Goal: Task Accomplishment & Management: Complete application form

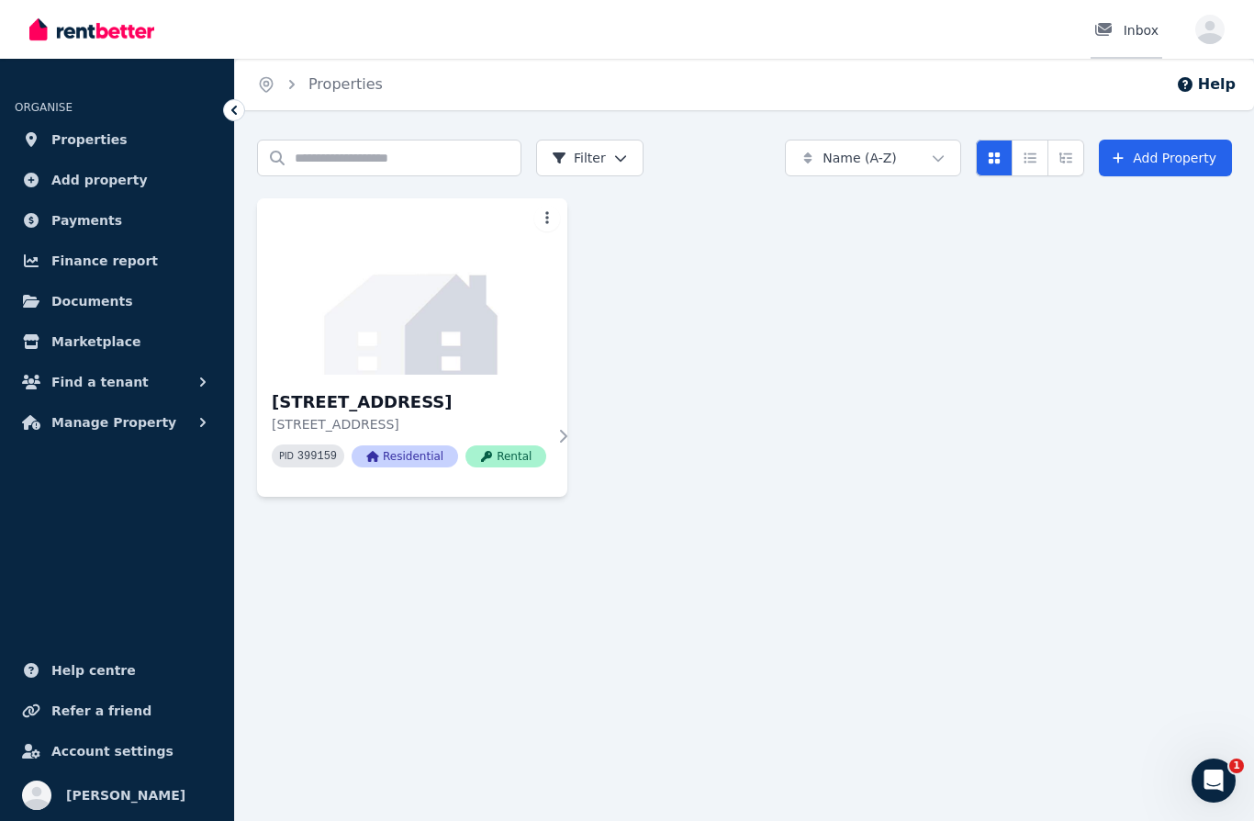
click at [1140, 29] on div "Inbox" at bounding box center [1127, 30] width 64 height 18
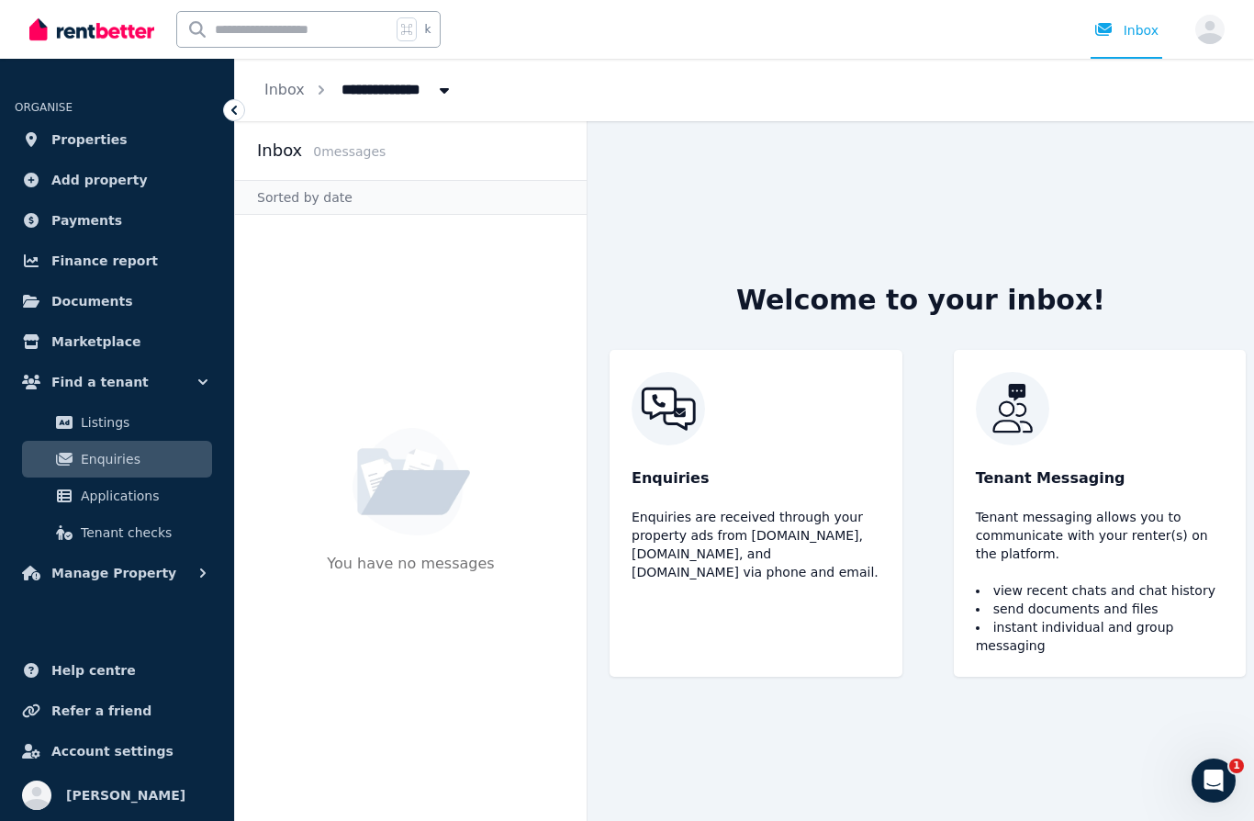
scroll to position [44, 0]
click at [1192, 787] on div "Welcome to your inbox! Enquiries Enquiries are received through your property a…" at bounding box center [921, 471] width 667 height 700
click at [1219, 789] on div "Open Intercom Messenger" at bounding box center [1211, 777] width 61 height 61
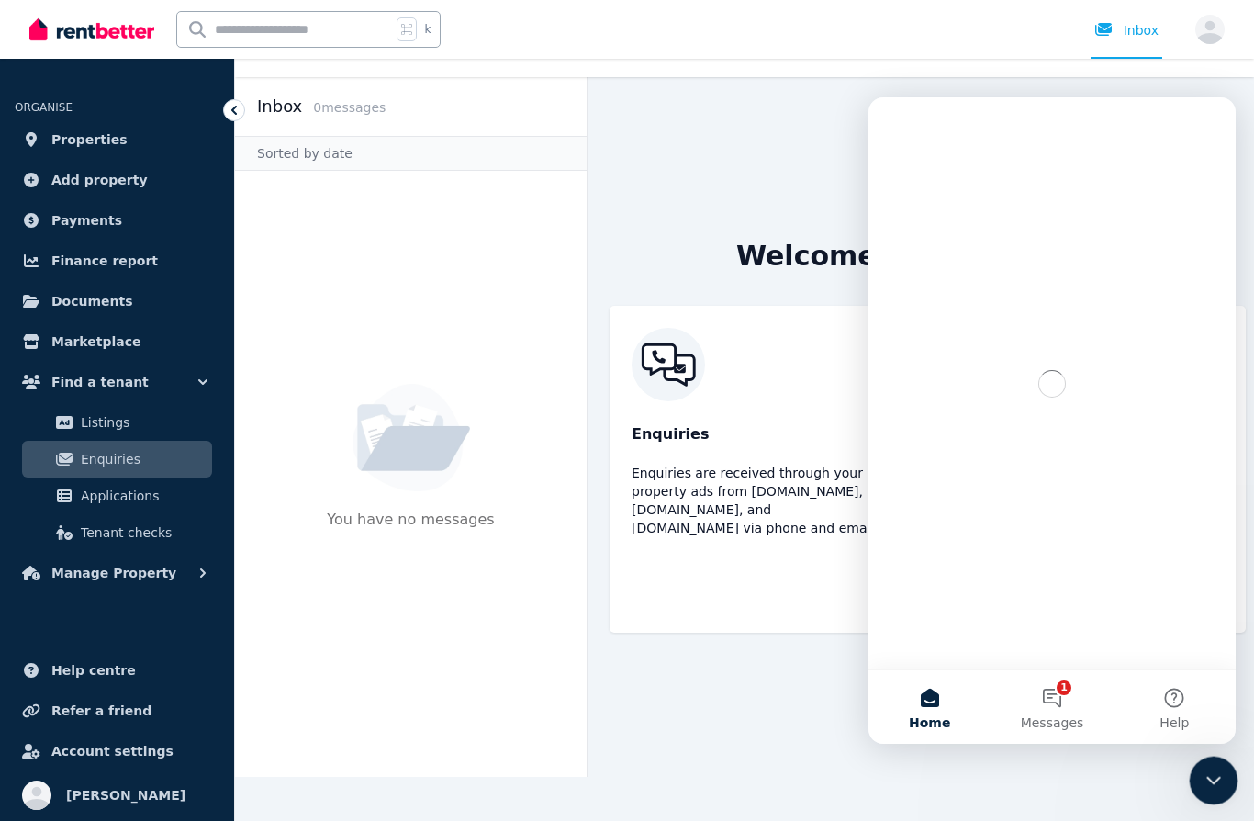
scroll to position [0, 0]
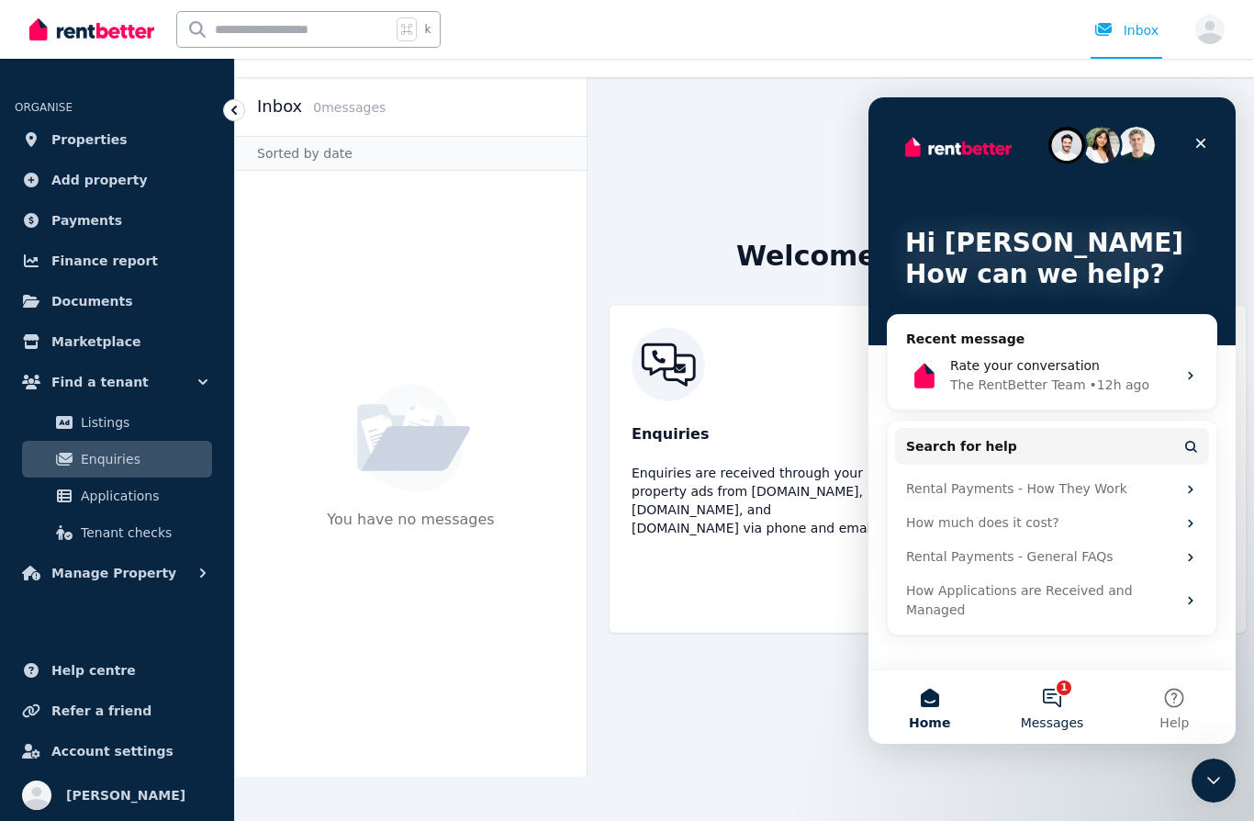
click at [1062, 702] on button "1 Messages" at bounding box center [1052, 706] width 122 height 73
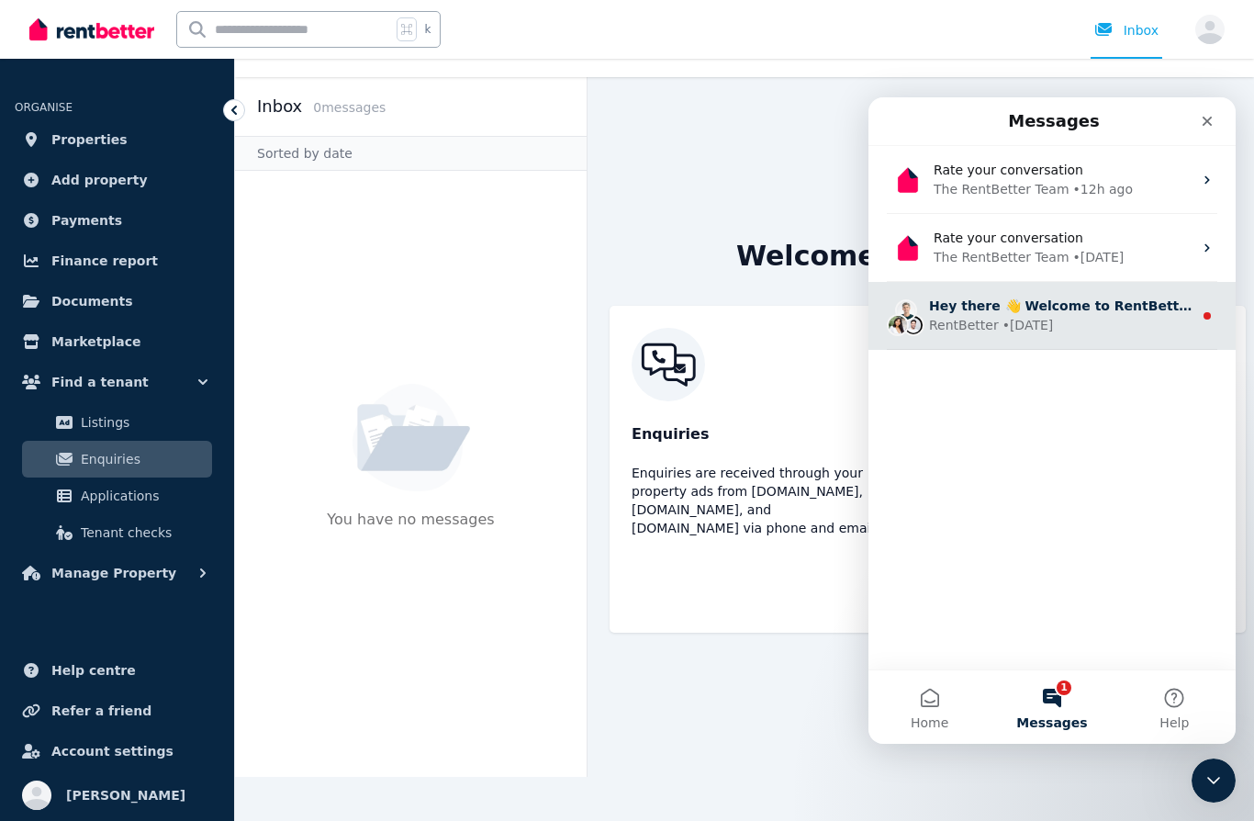
click at [1098, 319] on div "RentBetter • [DATE]" at bounding box center [1061, 325] width 264 height 19
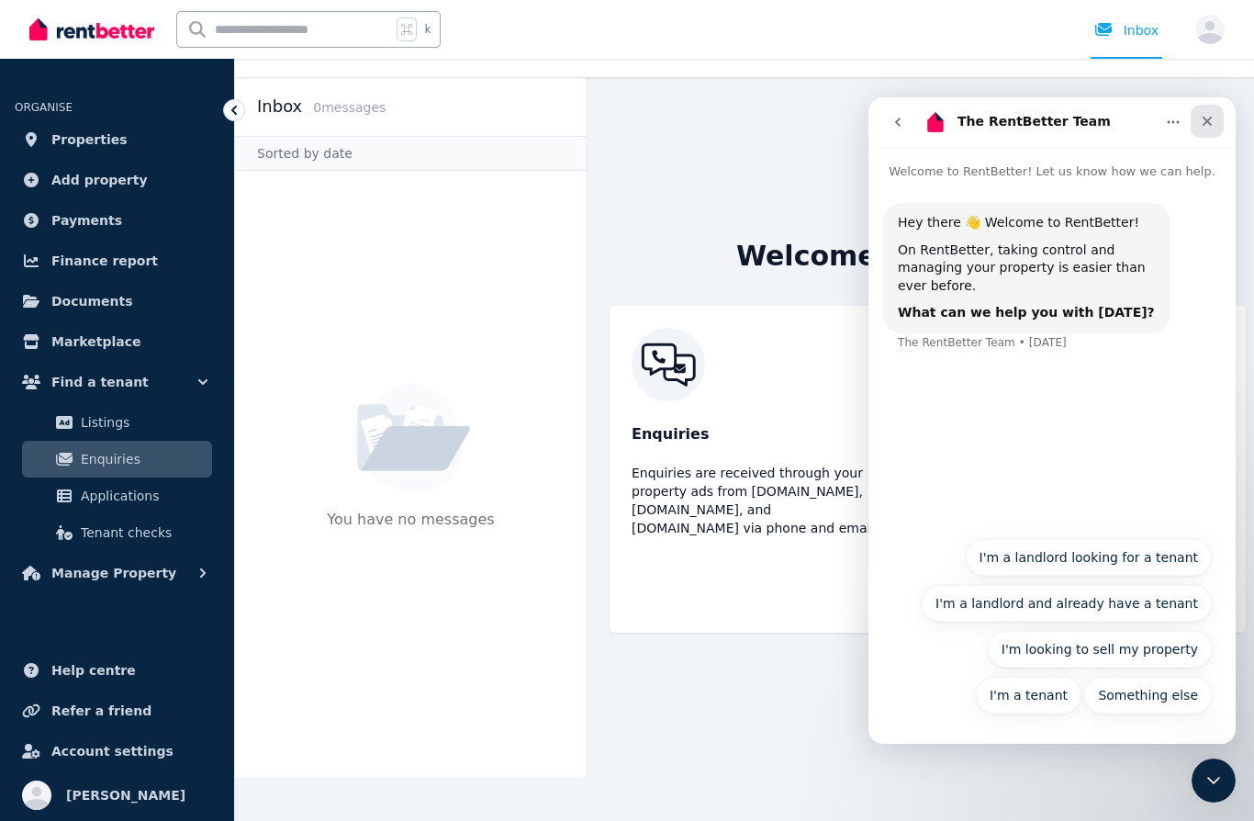
click at [1217, 122] on div "Close" at bounding box center [1207, 121] width 33 height 33
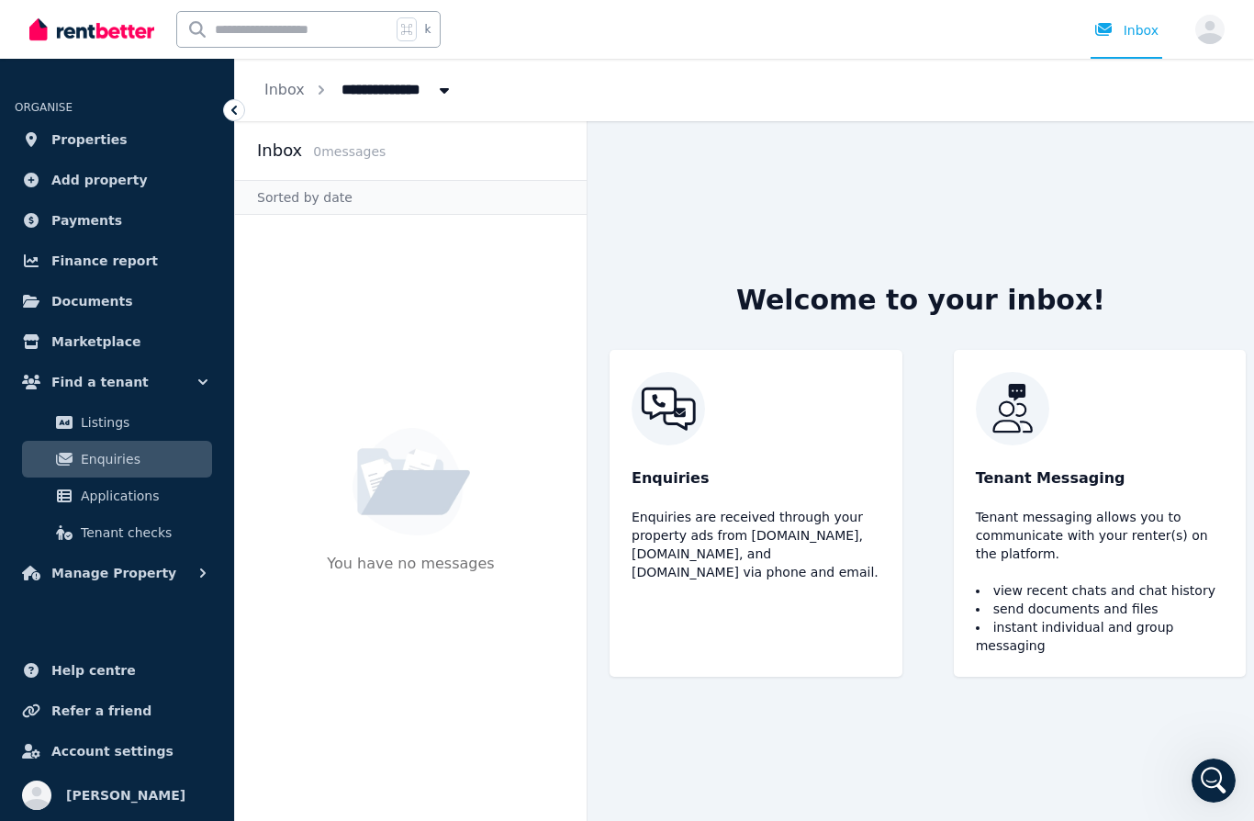
click at [1156, 580] on div "Tenant Messaging Tenant messaging allows you to communicate with your renter(s)…" at bounding box center [1100, 513] width 293 height 327
click at [1174, 612] on li "send documents and files" at bounding box center [1100, 609] width 249 height 18
click at [1008, 445] on img at bounding box center [1100, 408] width 249 height 73
click at [1080, 655] on li "instant individual and group messaging" at bounding box center [1100, 636] width 249 height 37
click at [1095, 600] on li "view recent chats and chat history" at bounding box center [1100, 590] width 249 height 18
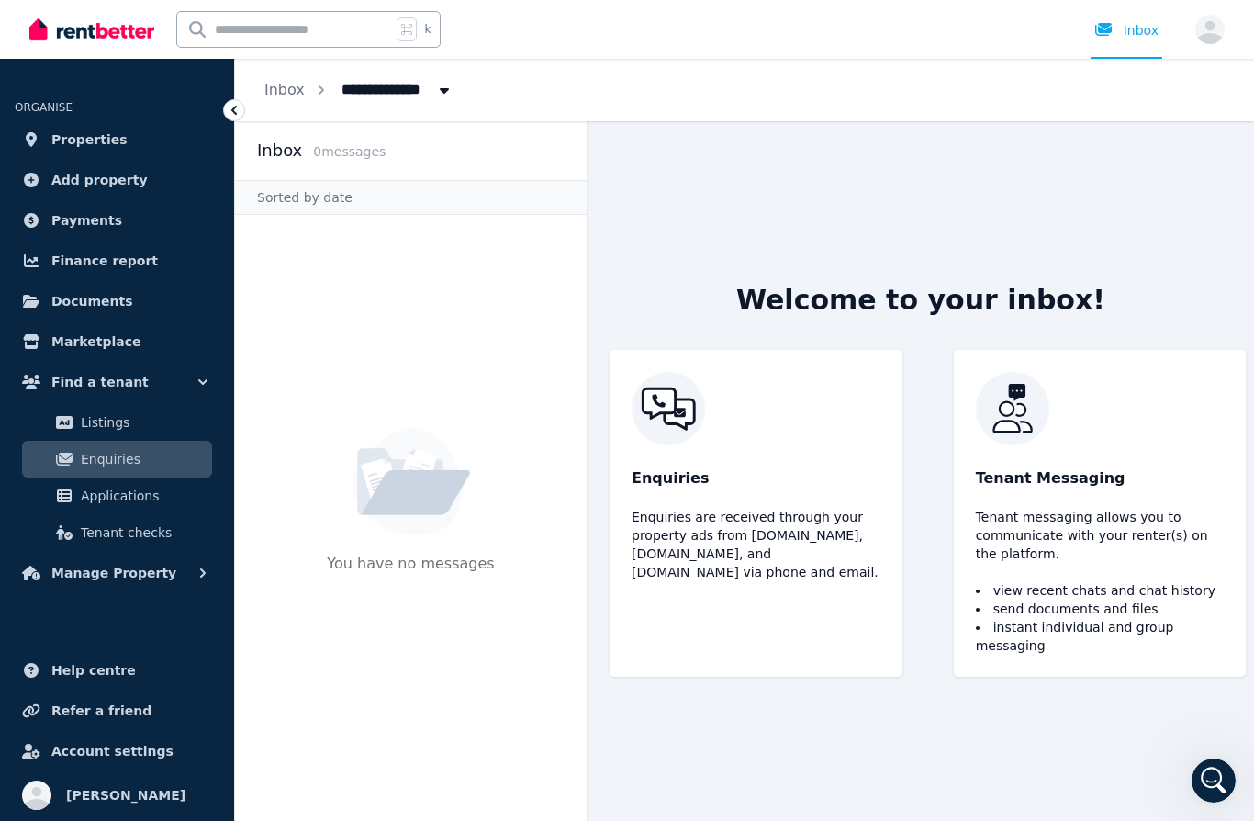
scroll to position [3, 0]
click at [93, 134] on span "Properties" at bounding box center [89, 140] width 76 height 22
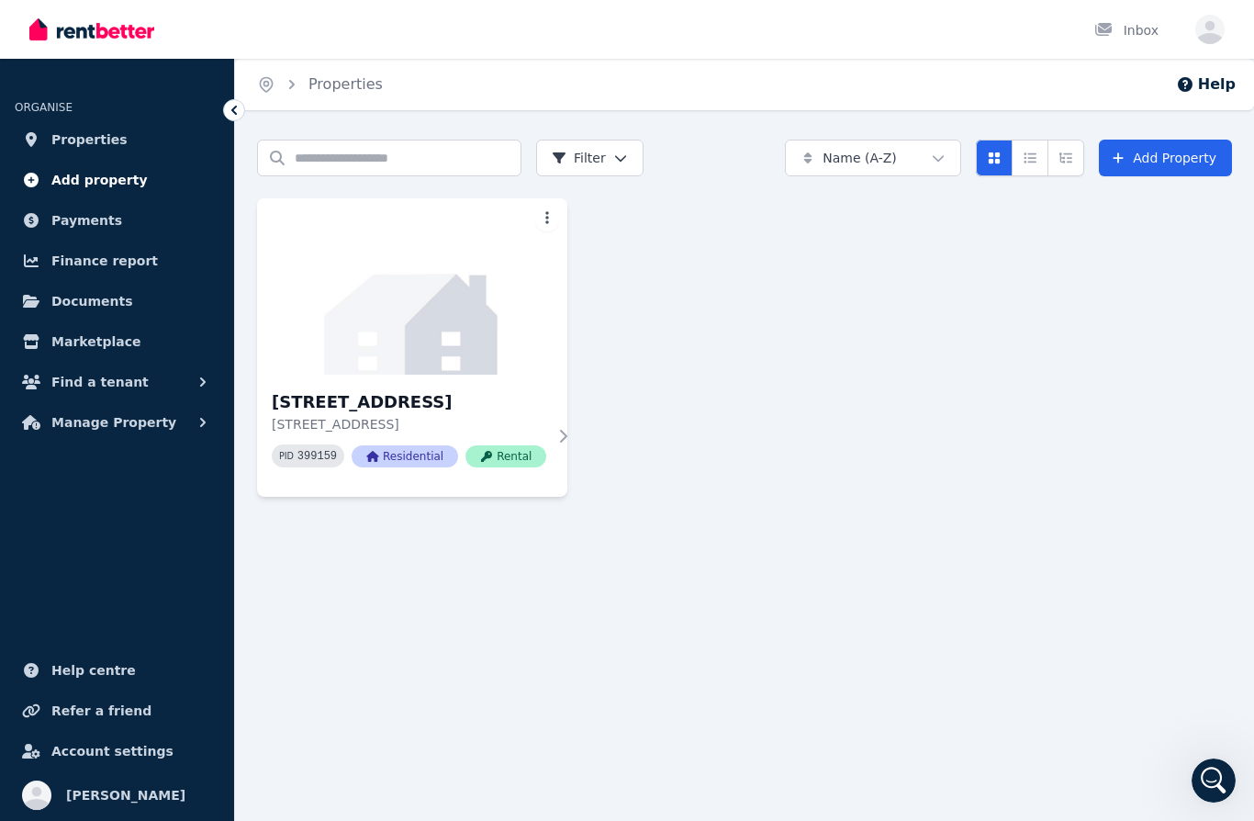
click at [118, 183] on span "Add property" at bounding box center [99, 180] width 96 height 22
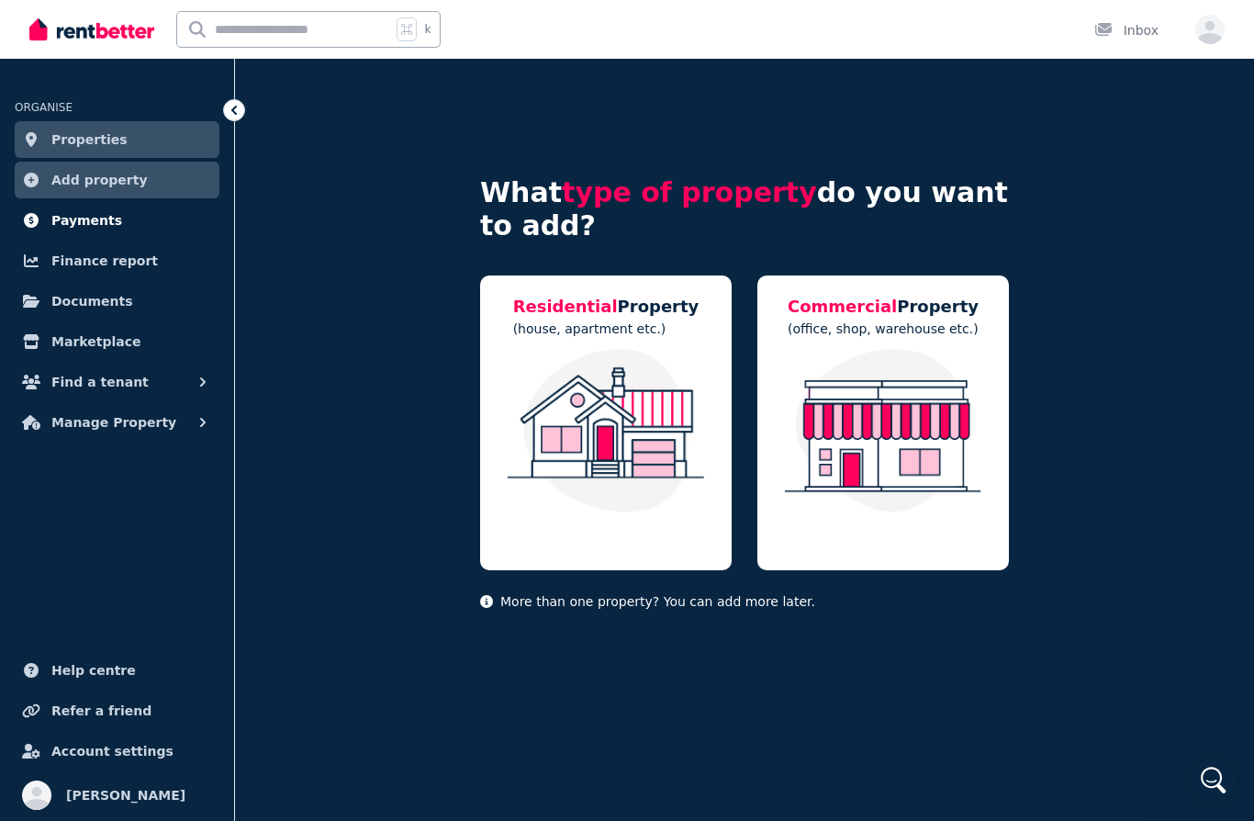
click at [109, 215] on span "Payments" at bounding box center [86, 220] width 71 height 22
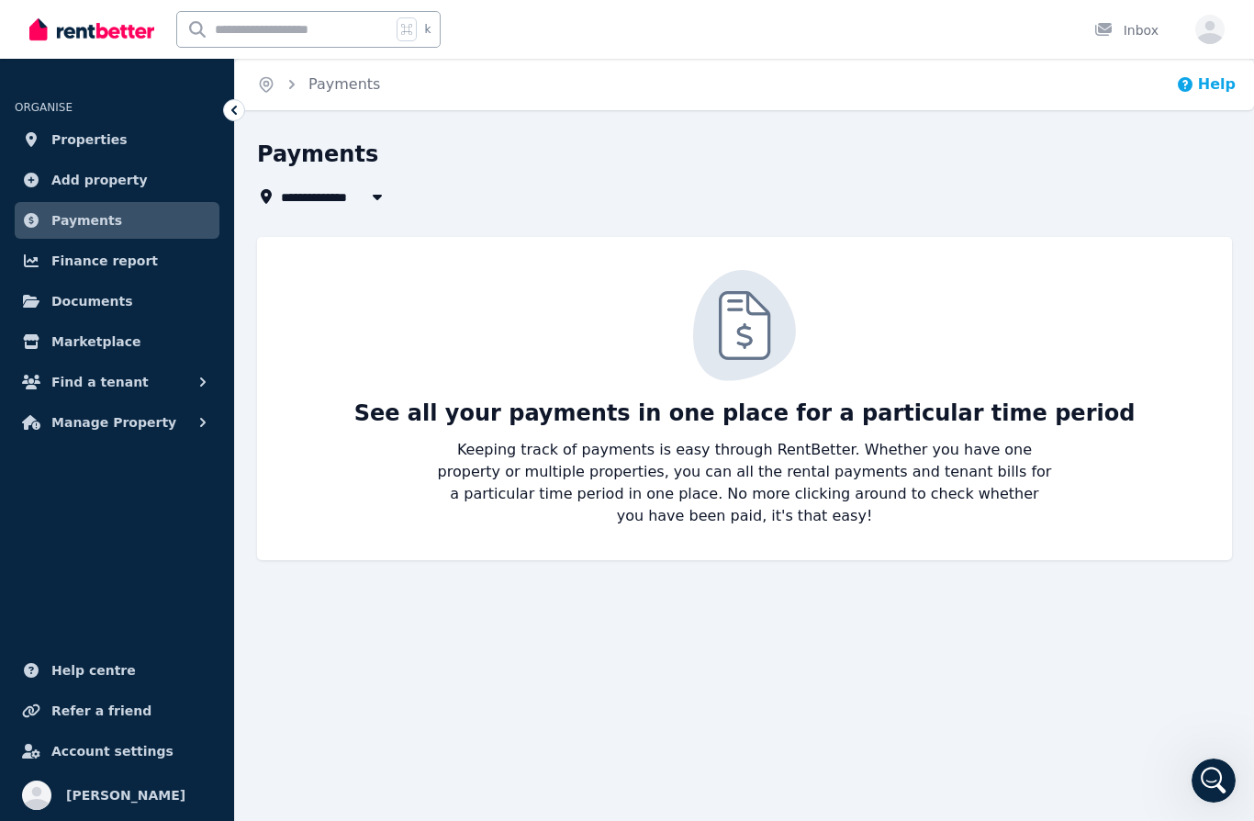
click at [1231, 85] on button "Help" at bounding box center [1206, 84] width 60 height 22
click at [1138, 30] on div "Inbox" at bounding box center [1127, 30] width 64 height 18
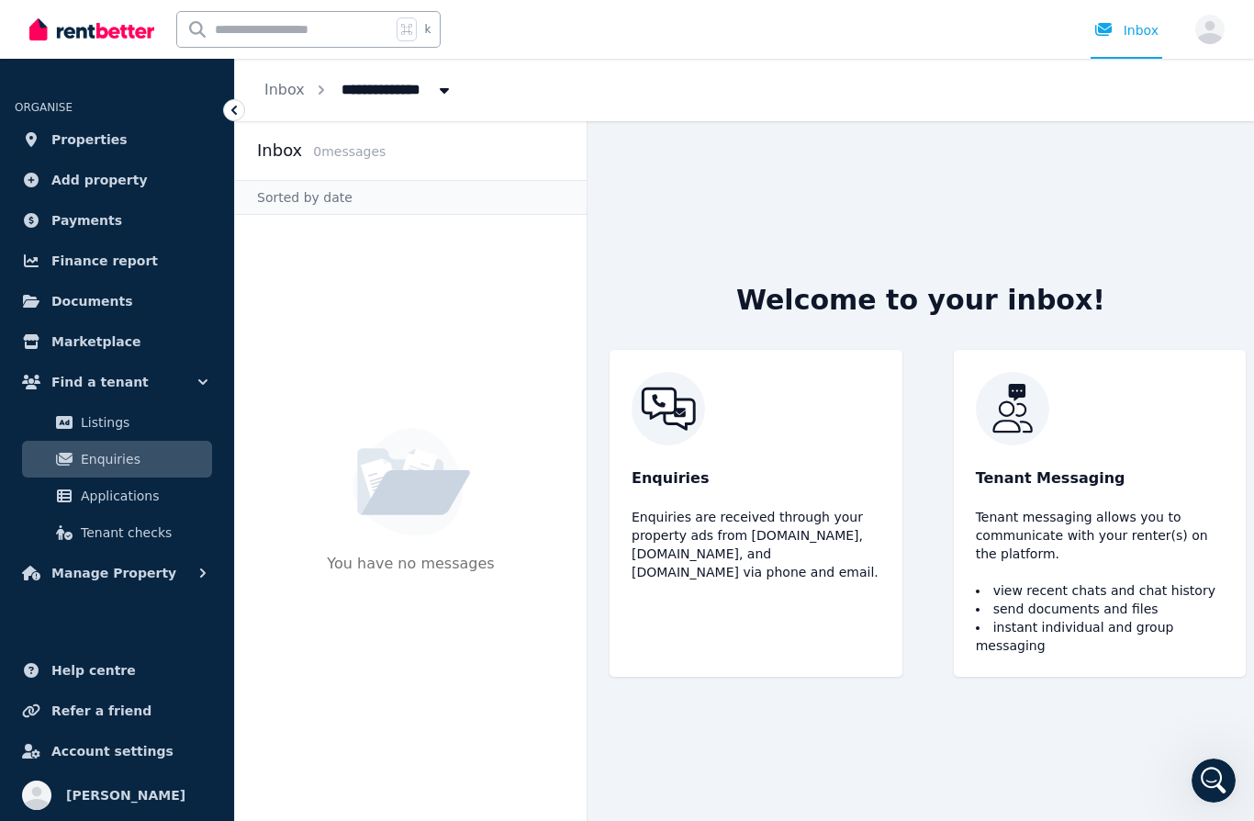
scroll to position [72, 0]
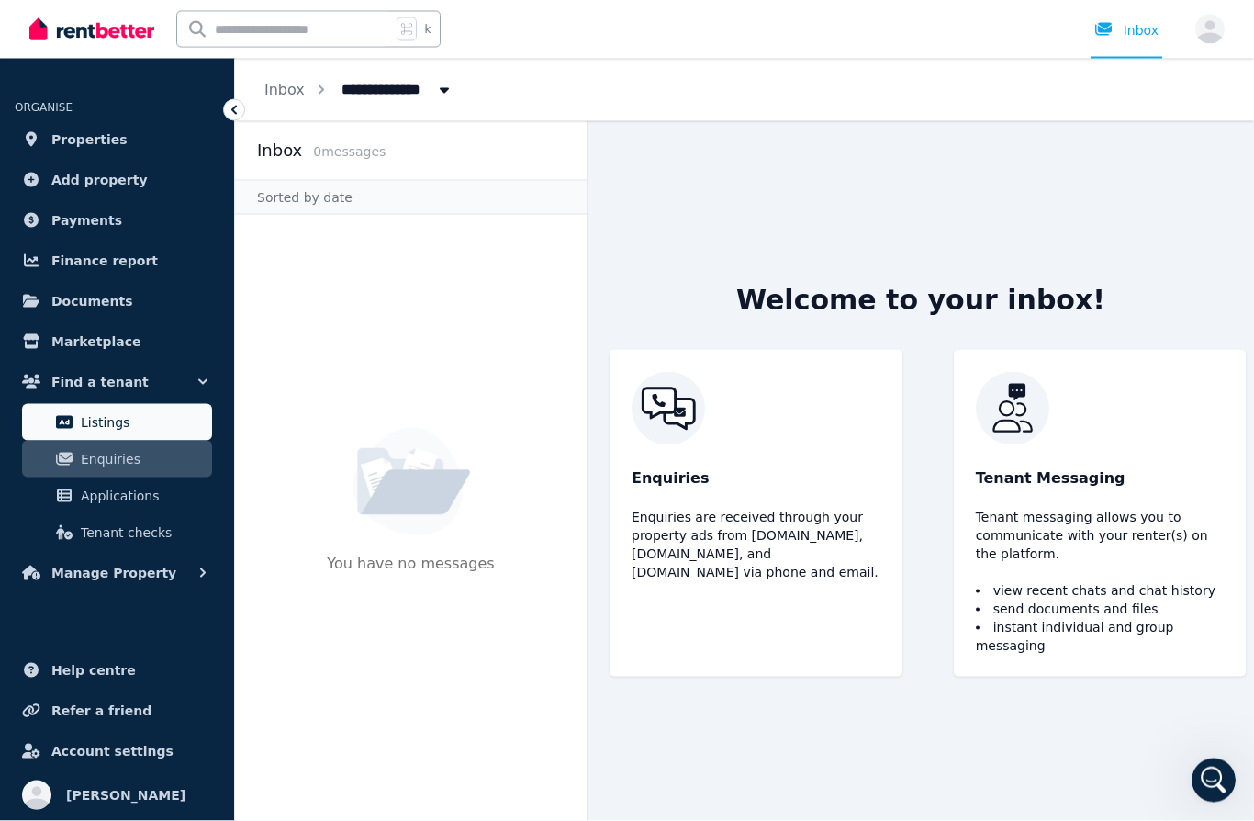
click at [114, 417] on span "Listings" at bounding box center [143, 422] width 124 height 22
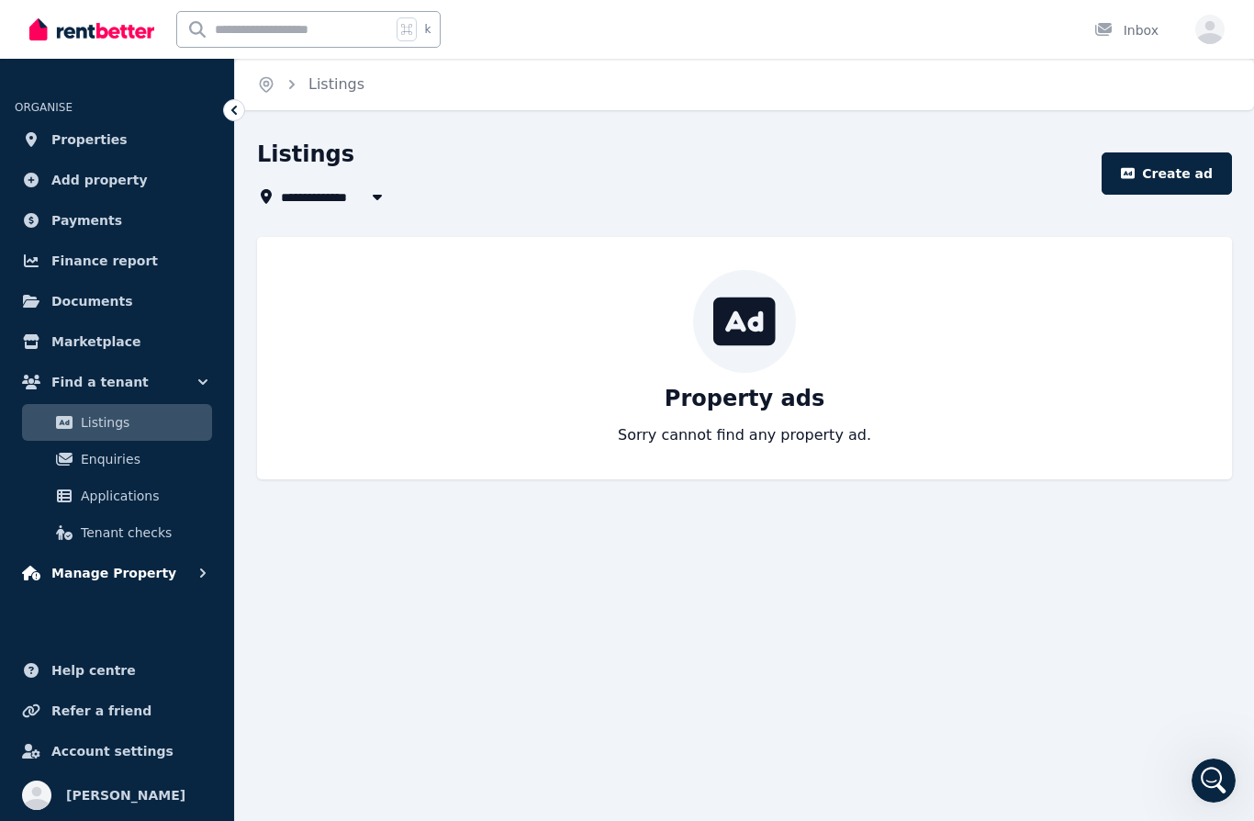
click at [124, 574] on span "Manage Property" at bounding box center [113, 573] width 125 height 22
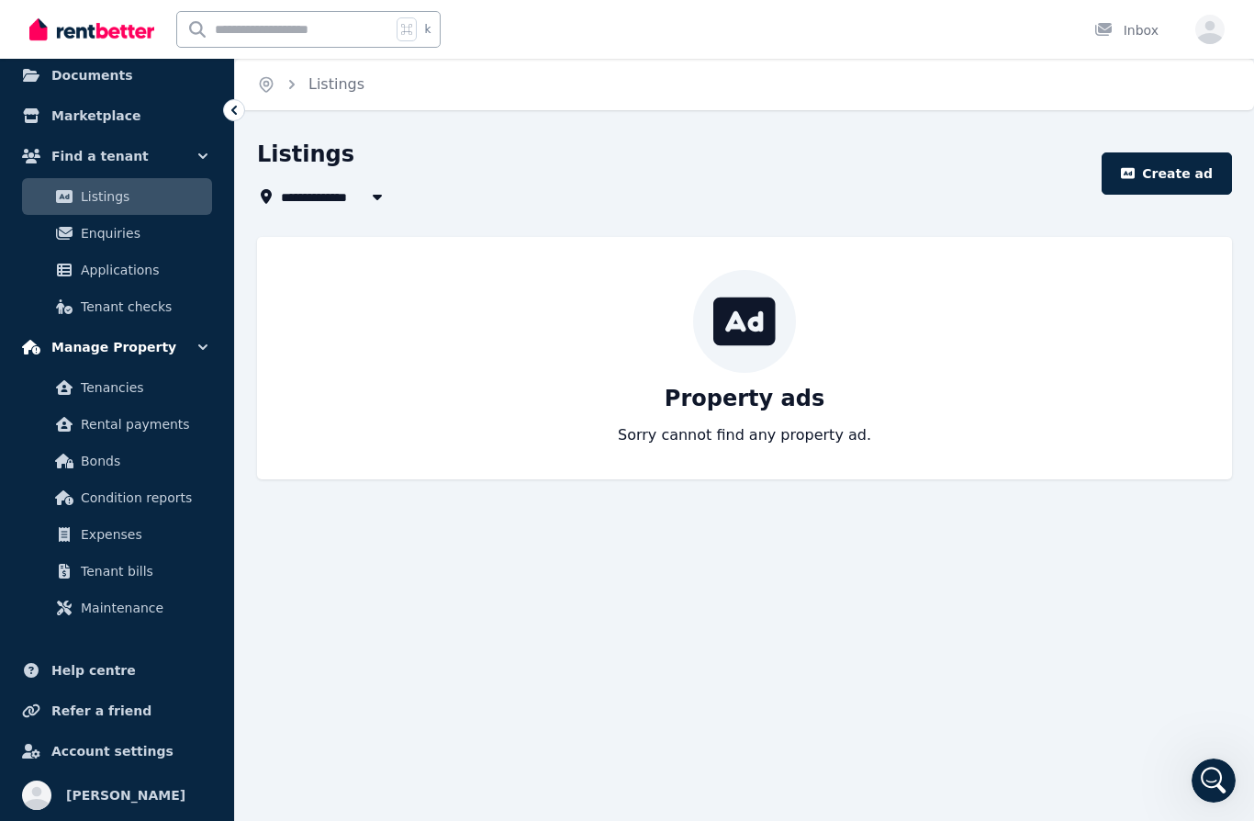
scroll to position [226, 0]
click at [106, 667] on span "Help centre" at bounding box center [93, 670] width 84 height 22
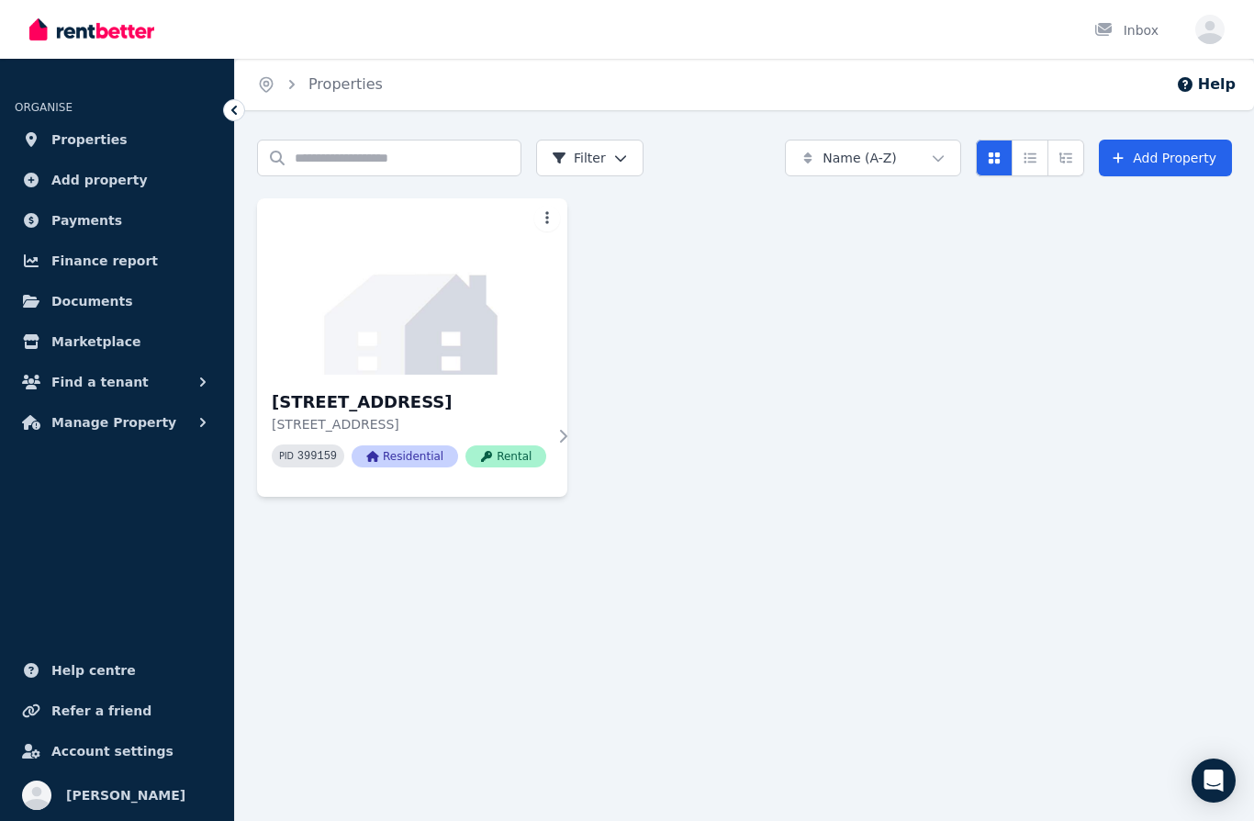
click at [1207, 33] on icon "button" at bounding box center [1210, 29] width 29 height 29
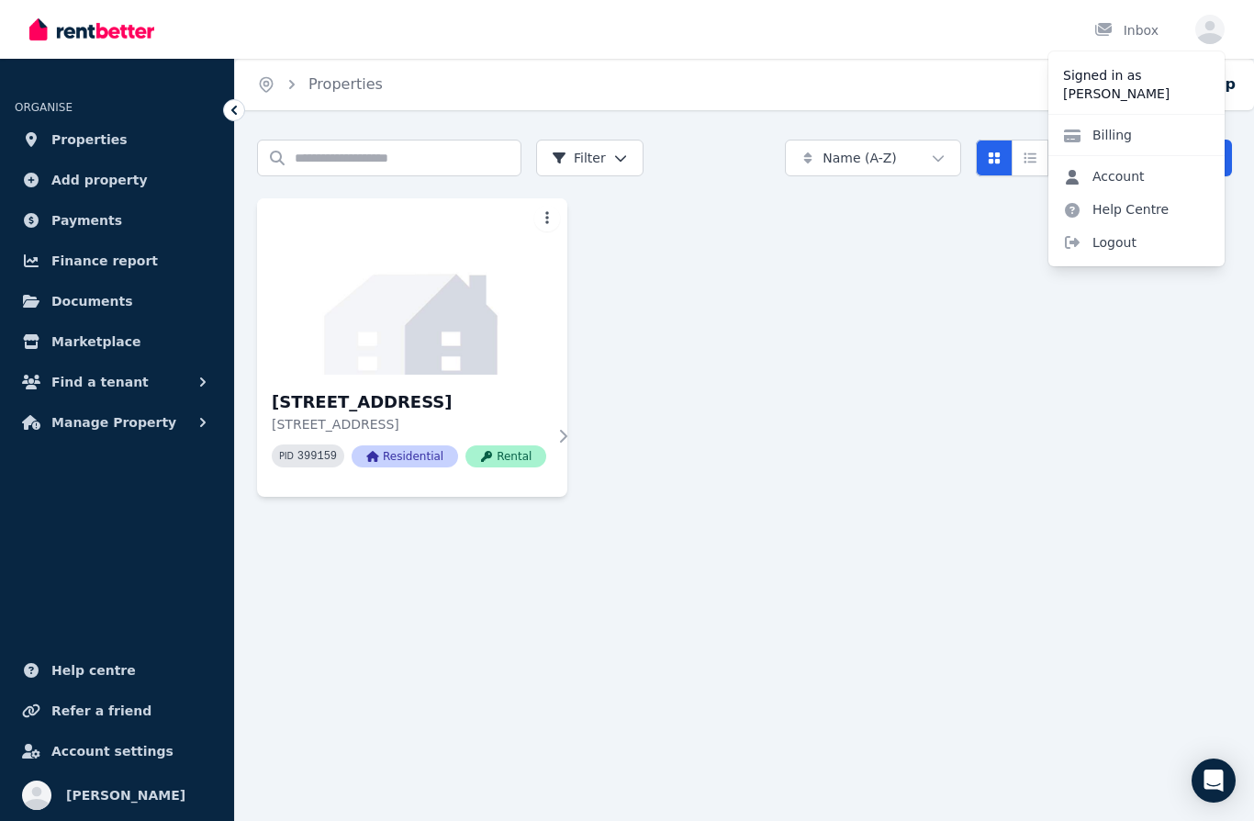
click at [1132, 178] on link "Account" at bounding box center [1104, 176] width 111 height 33
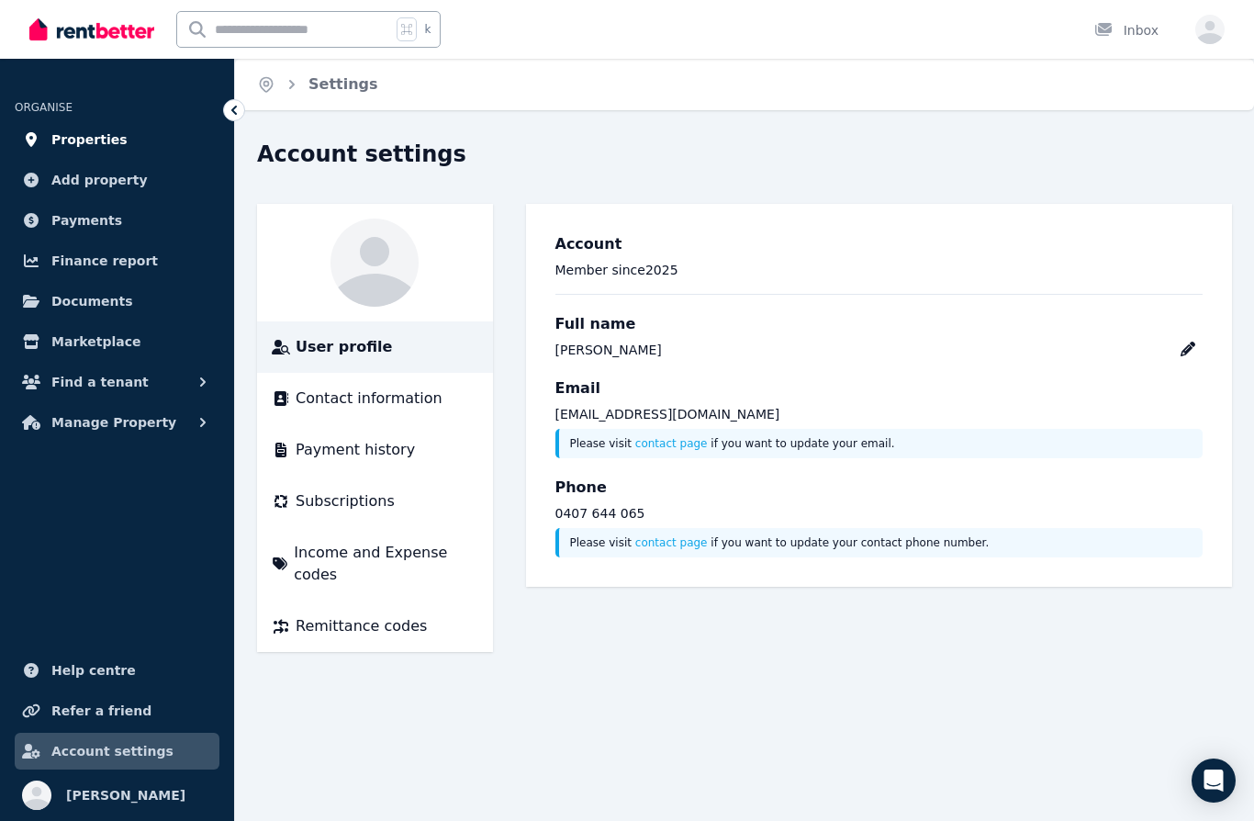
click at [84, 145] on span "Properties" at bounding box center [89, 140] width 76 height 22
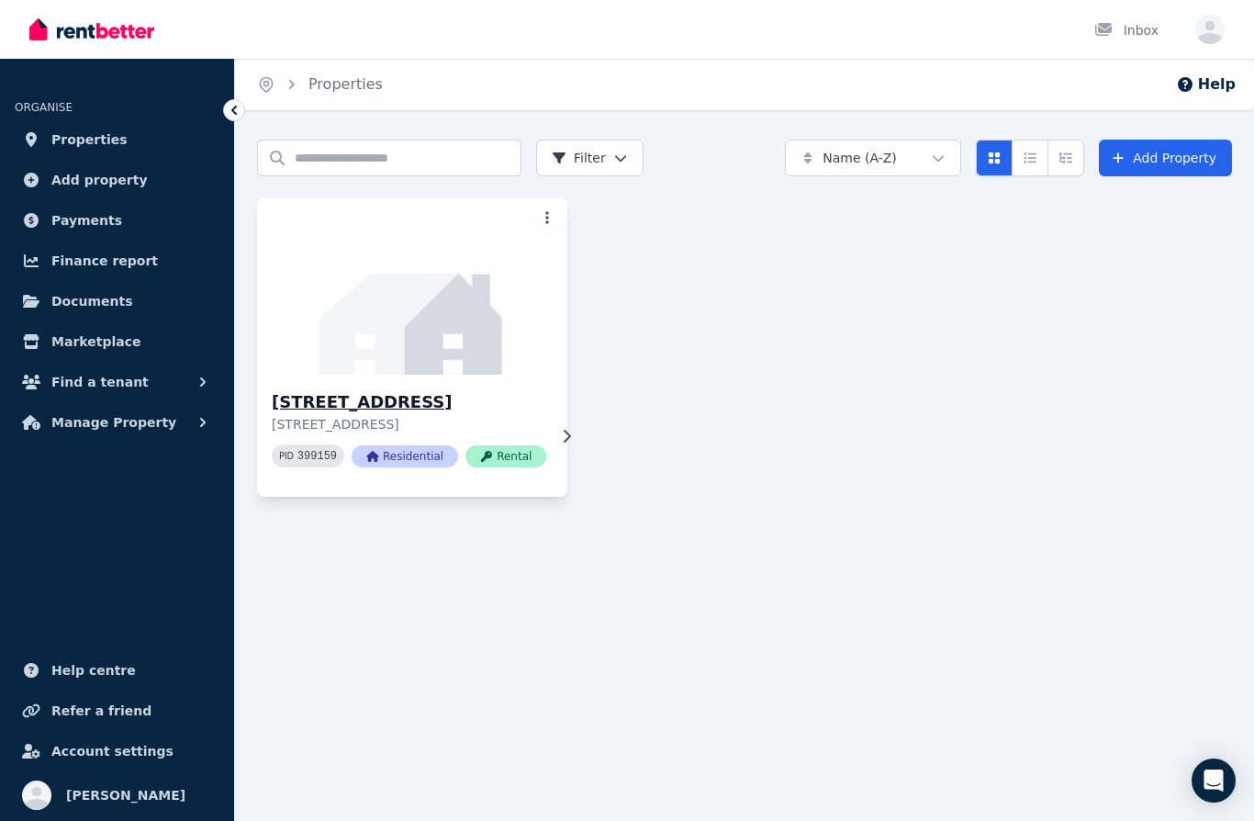
click at [550, 433] on div "14 Allsop St, Lawnton 14 Allsop St, Lawnton QLD 4501 PID 399159 Residential Ren…" at bounding box center [412, 436] width 310 height 122
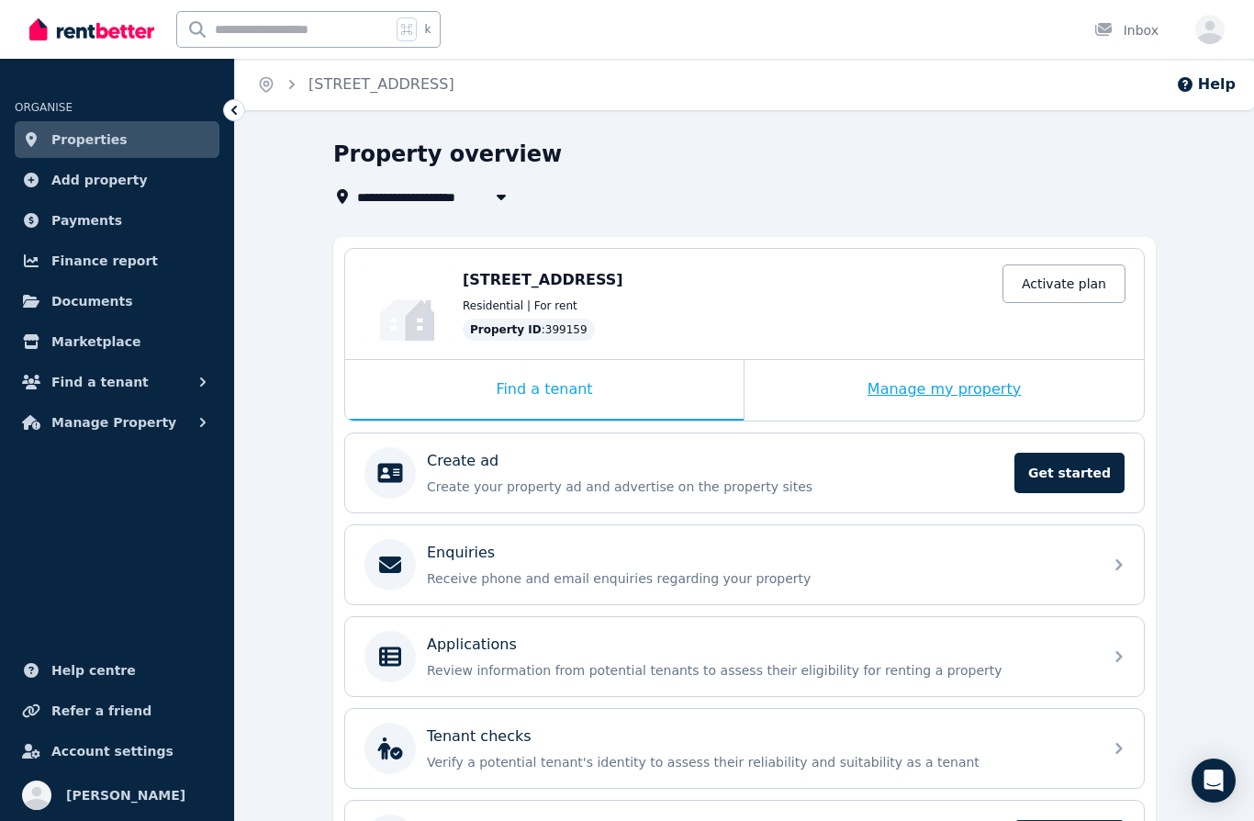
click at [963, 382] on div "Manage my property" at bounding box center [944, 390] width 399 height 61
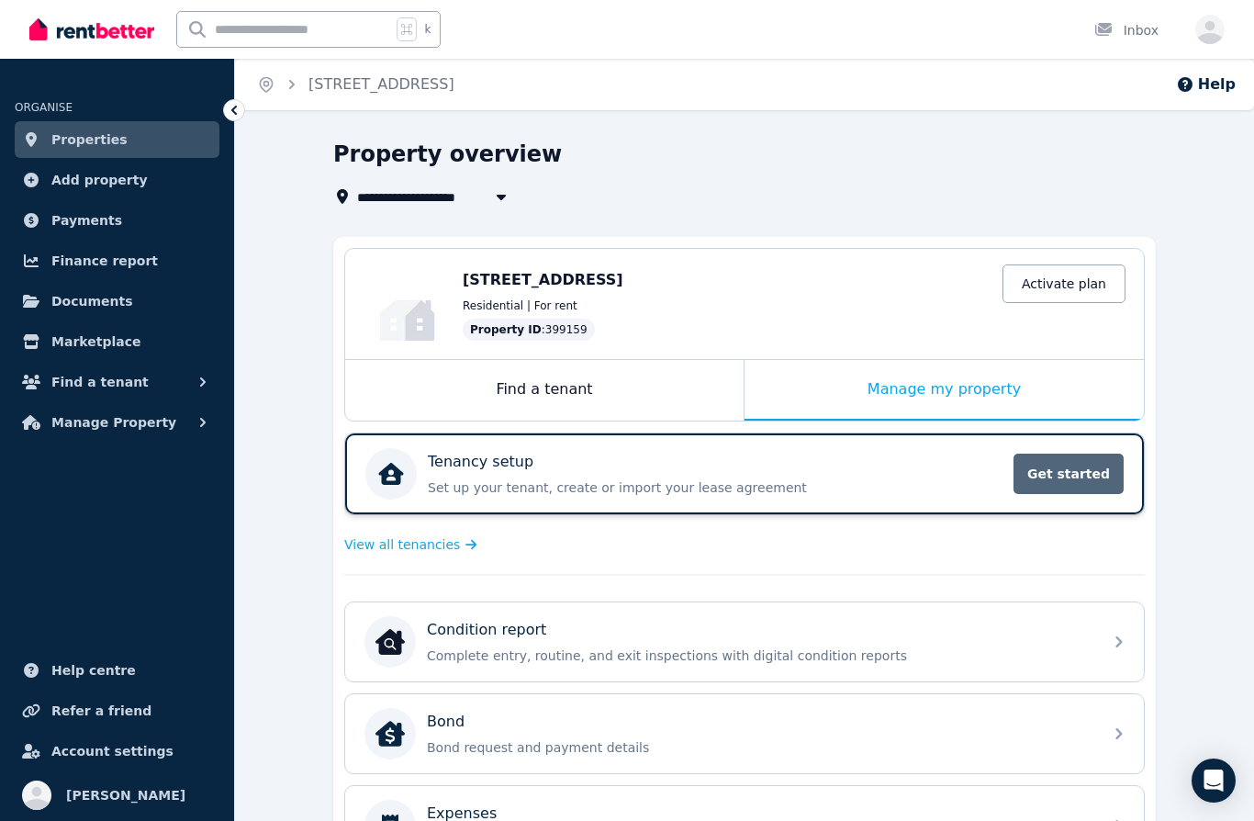
click at [1079, 472] on span "Get started" at bounding box center [1069, 474] width 110 height 40
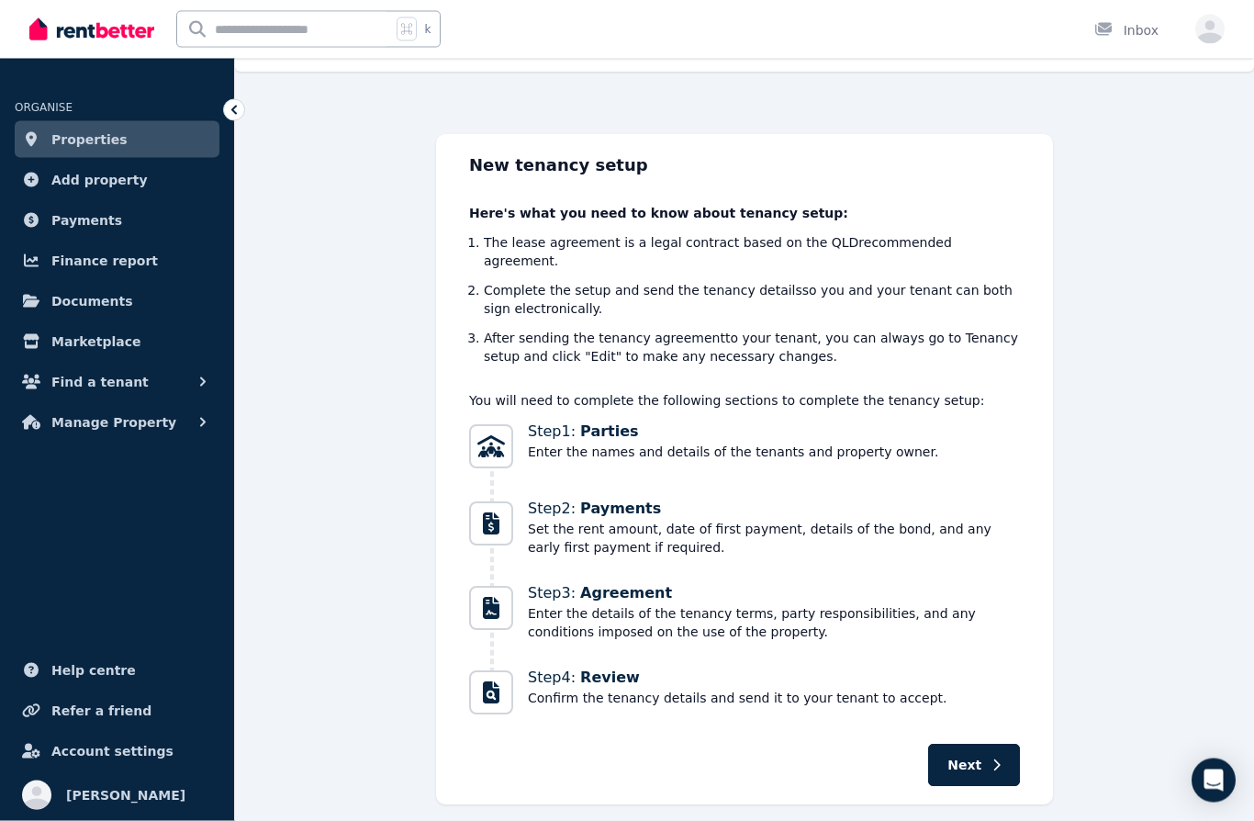
scroll to position [70, 0]
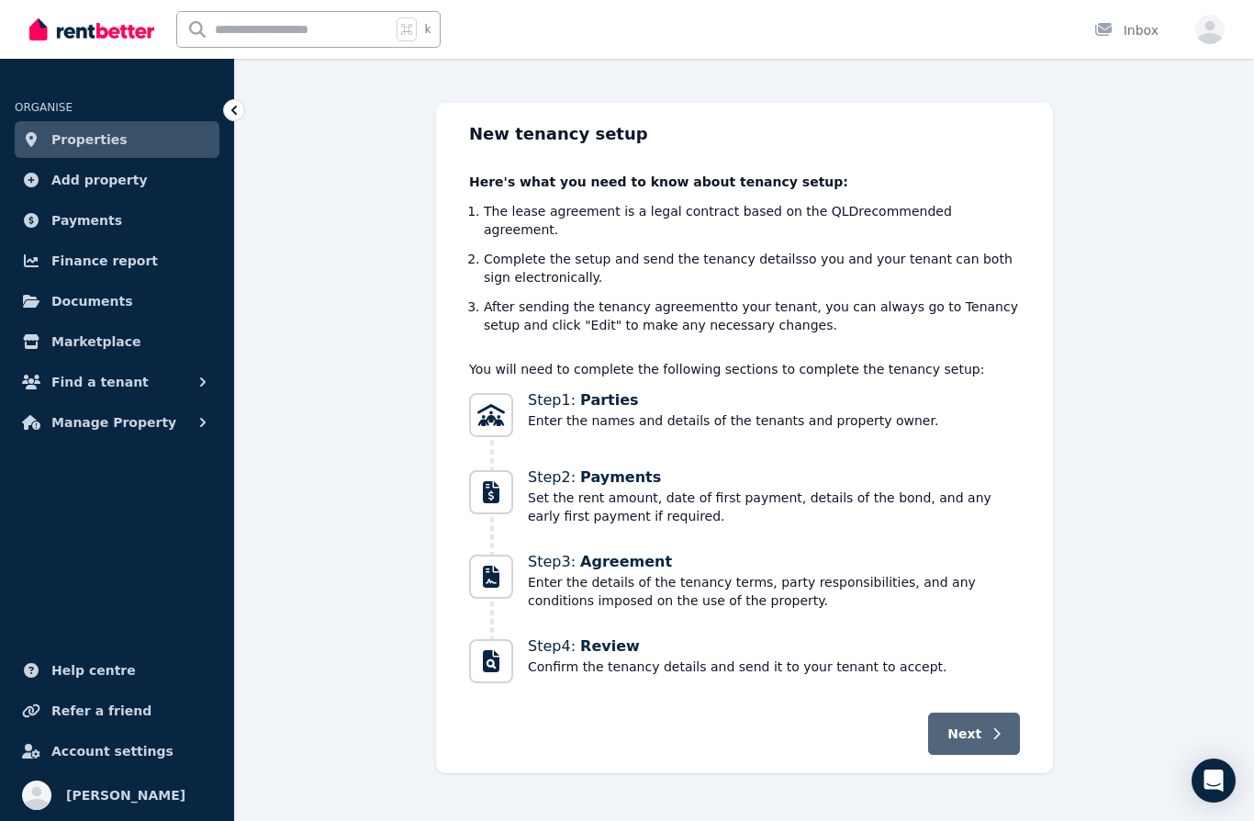
click at [965, 725] on span "Next" at bounding box center [965, 734] width 34 height 18
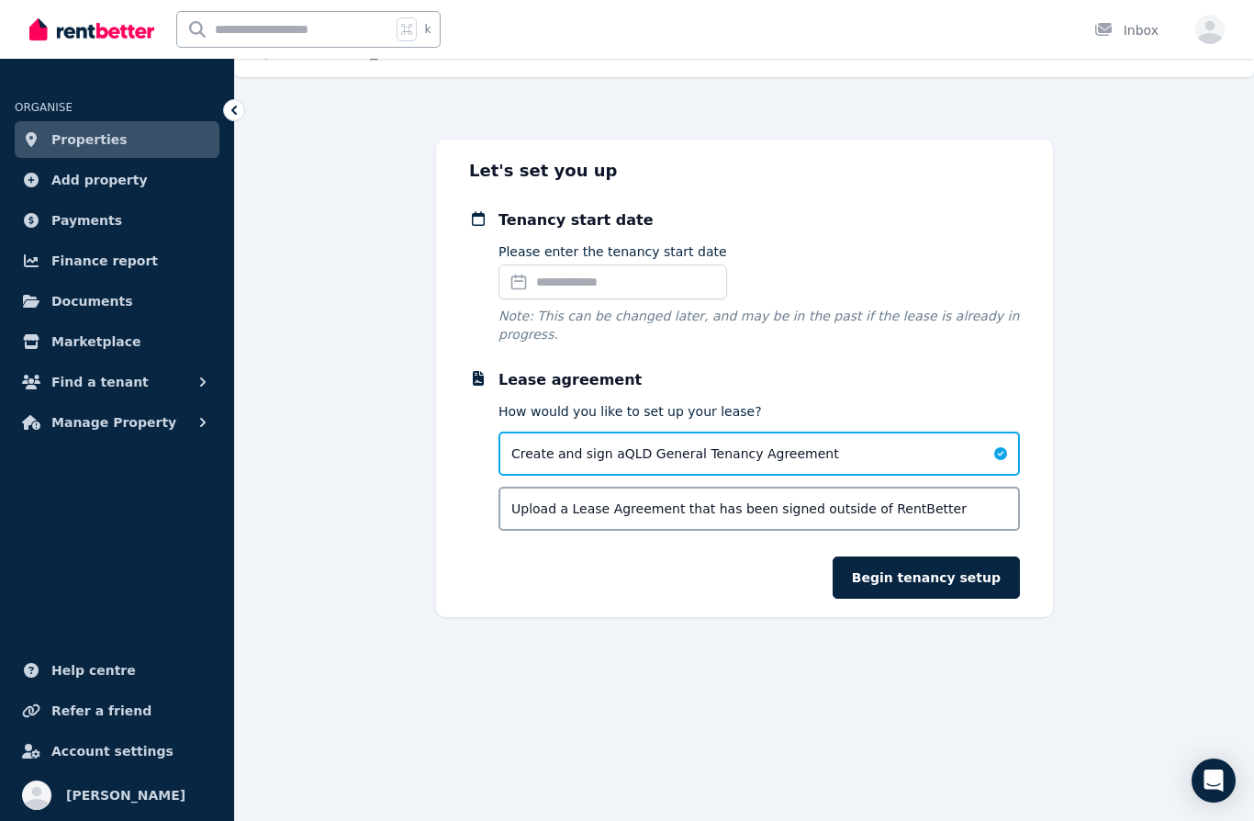
click at [668, 282] on input "Please enter the tenancy start date" at bounding box center [613, 281] width 229 height 35
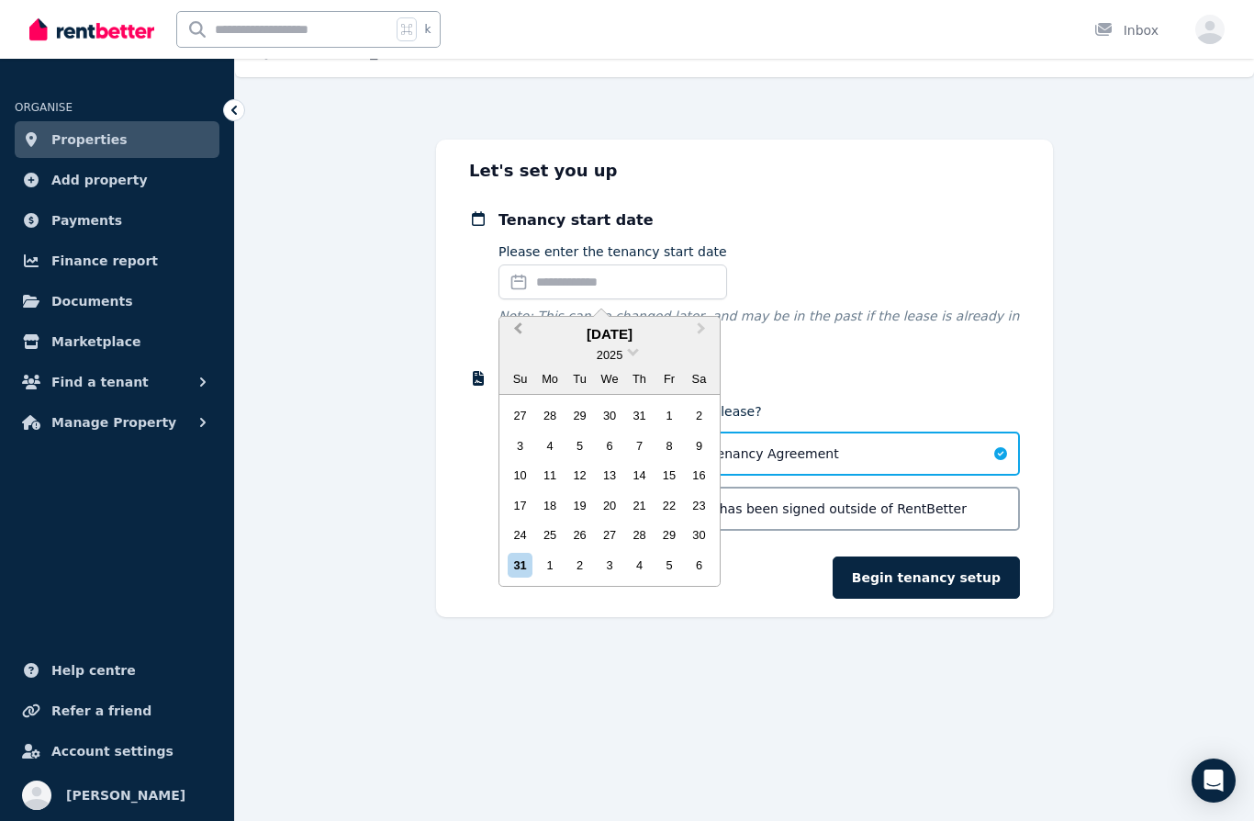
click at [518, 331] on span "Previous Month" at bounding box center [518, 333] width 0 height 28
click at [515, 335] on button "Previous Month" at bounding box center [515, 333] width 29 height 29
click at [518, 329] on span "Previous Month" at bounding box center [518, 333] width 0 height 28
click at [518, 326] on span "Previous Month" at bounding box center [518, 333] width 0 height 28
click at [702, 444] on div "12" at bounding box center [699, 445] width 25 height 25
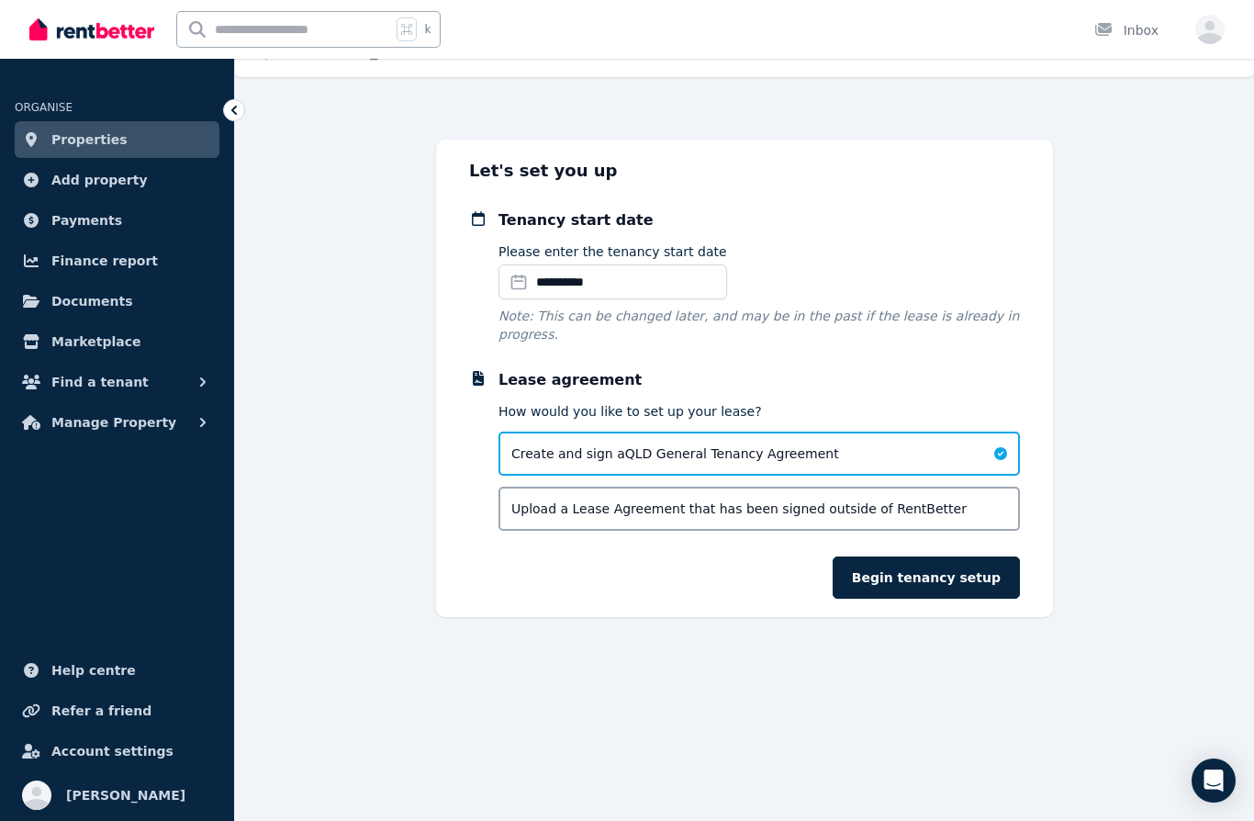
click at [641, 514] on span "Upload a Lease Agreement that has been signed outside of RentBetter" at bounding box center [738, 509] width 455 height 18
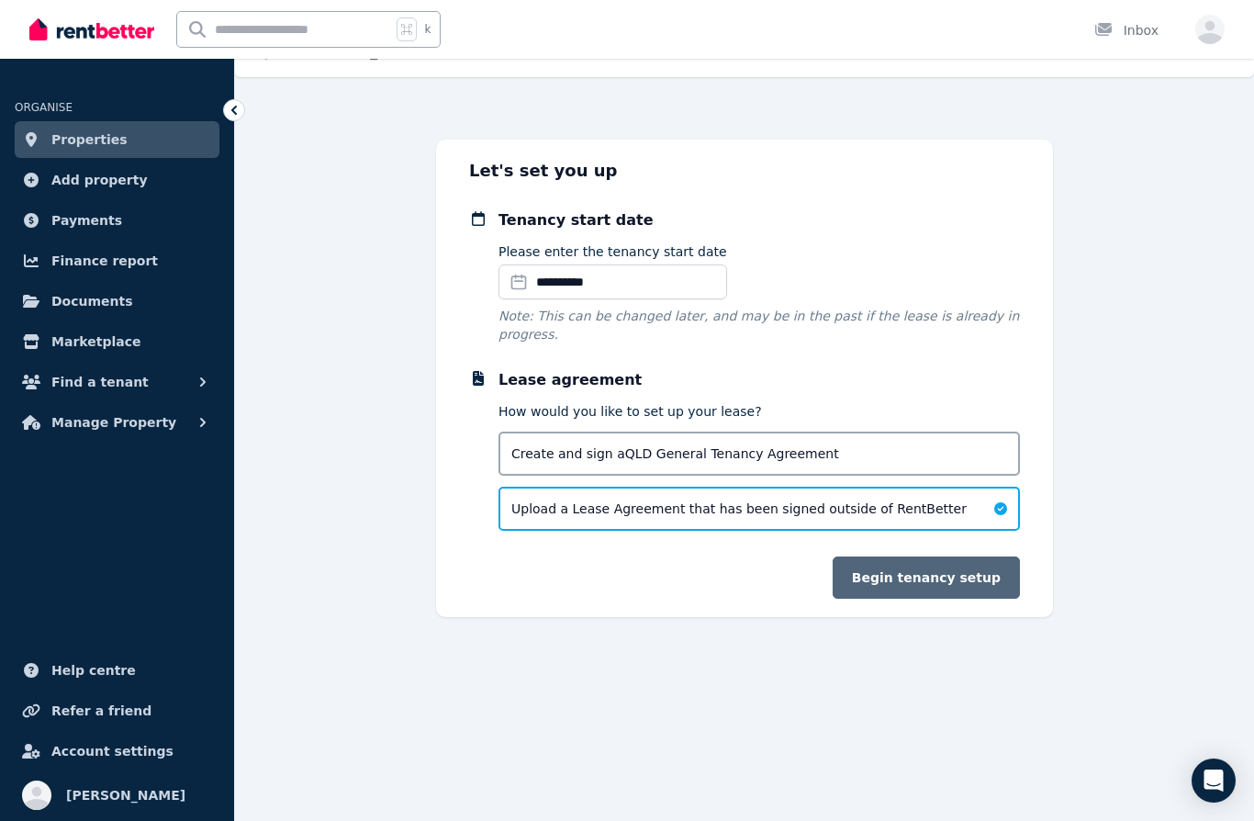
click at [931, 579] on button "Begin tenancy setup" at bounding box center [926, 577] width 187 height 42
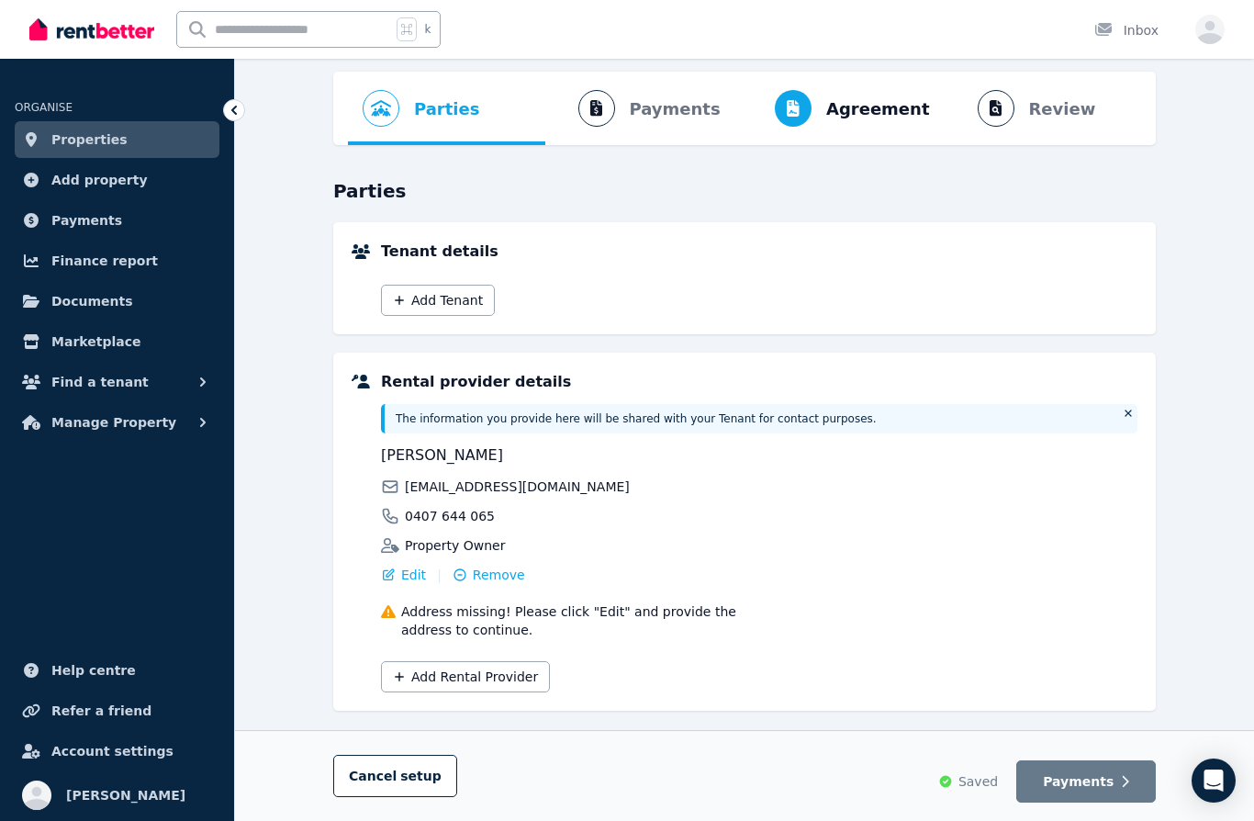
scroll to position [100, 0]
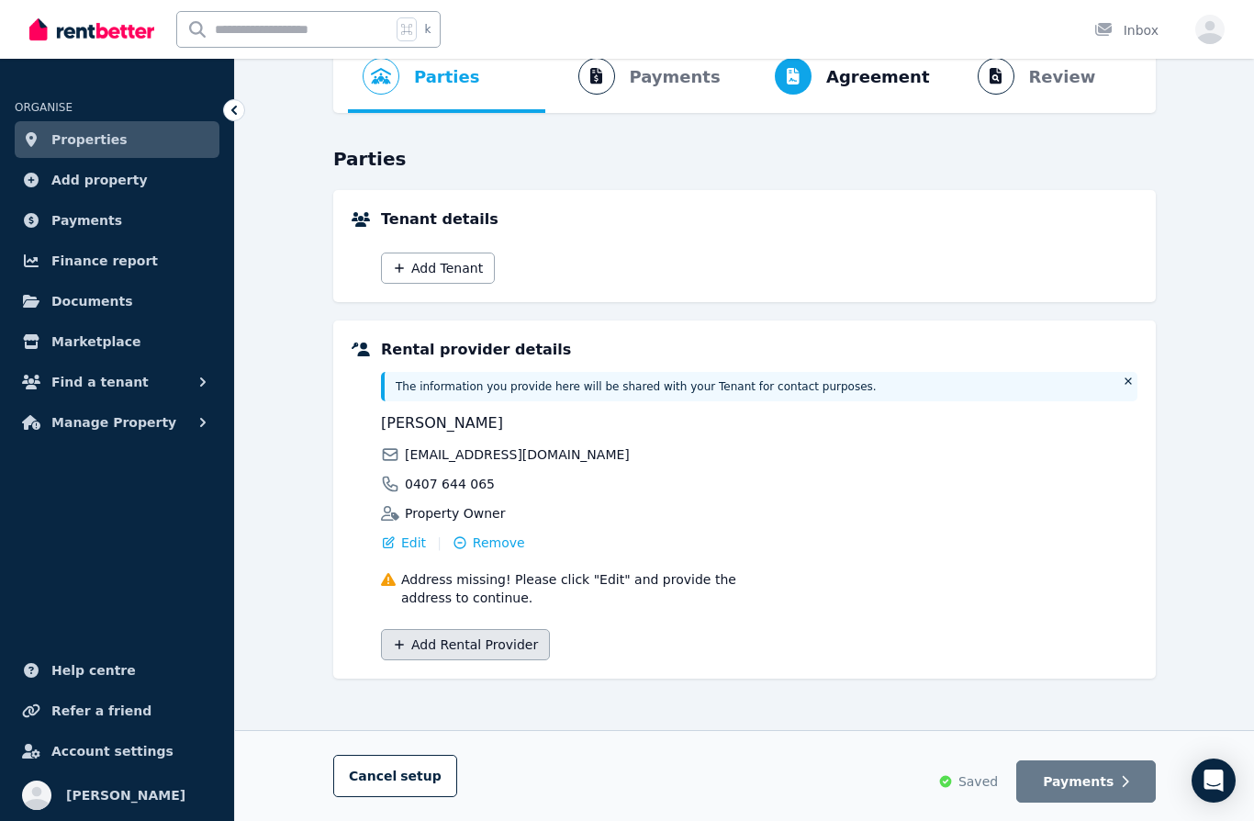
click at [478, 647] on button "Add Rental Provider" at bounding box center [465, 644] width 169 height 31
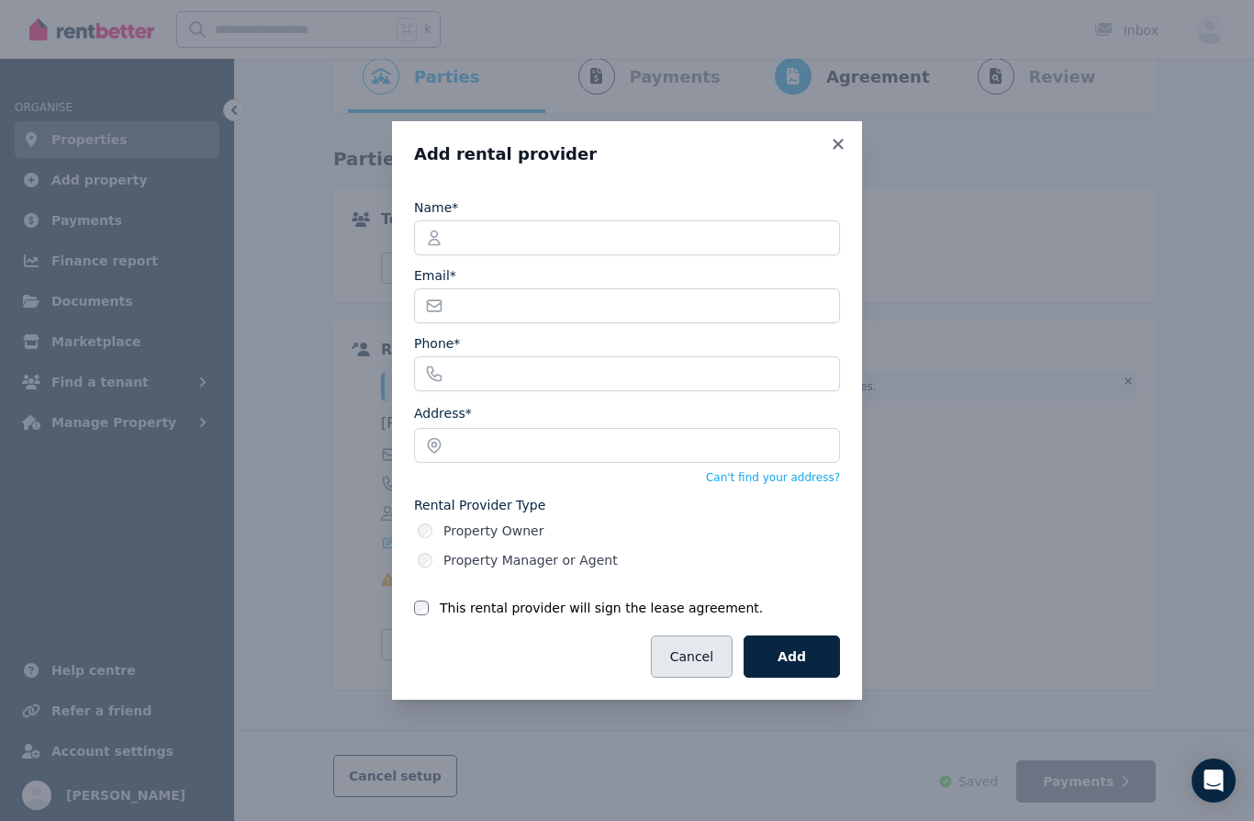
click at [691, 667] on button "Cancel" at bounding box center [692, 656] width 82 height 42
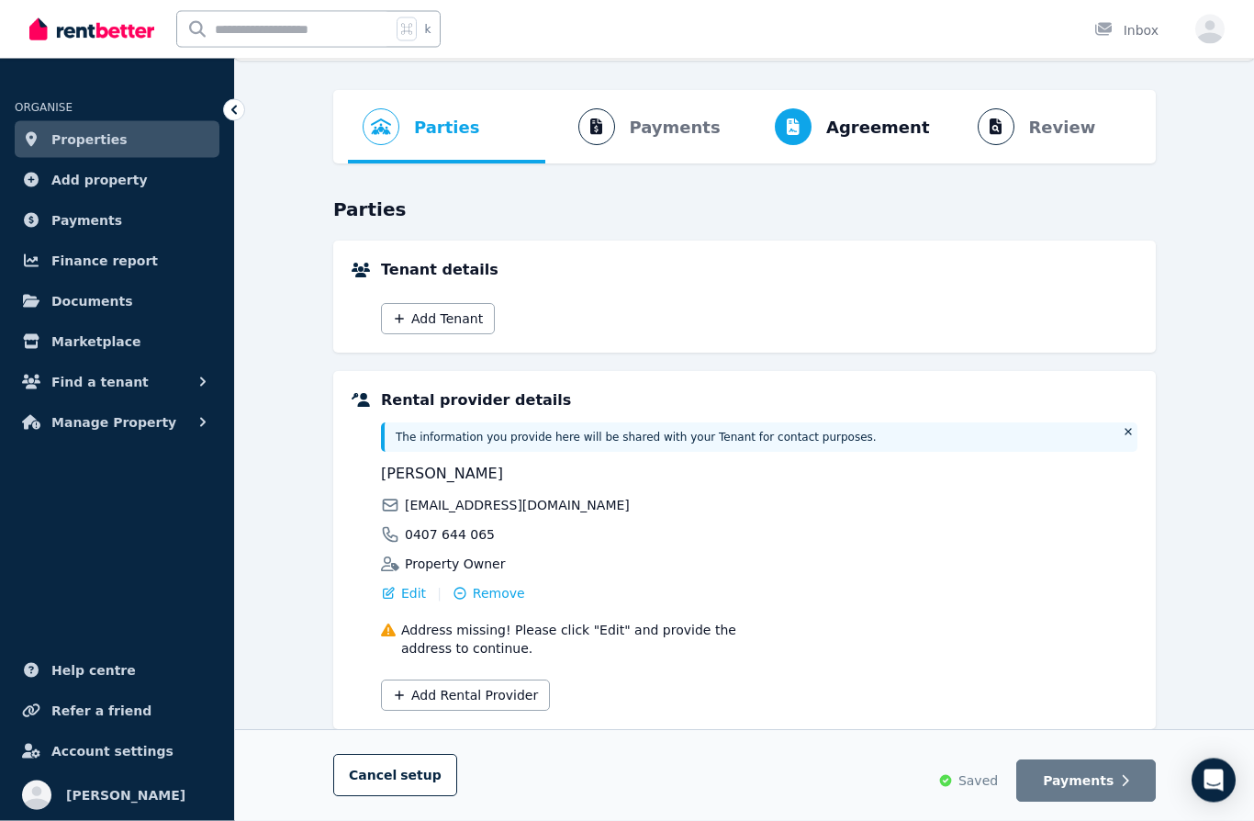
scroll to position [50, 0]
click at [450, 318] on button "Add Tenant" at bounding box center [438, 318] width 114 height 31
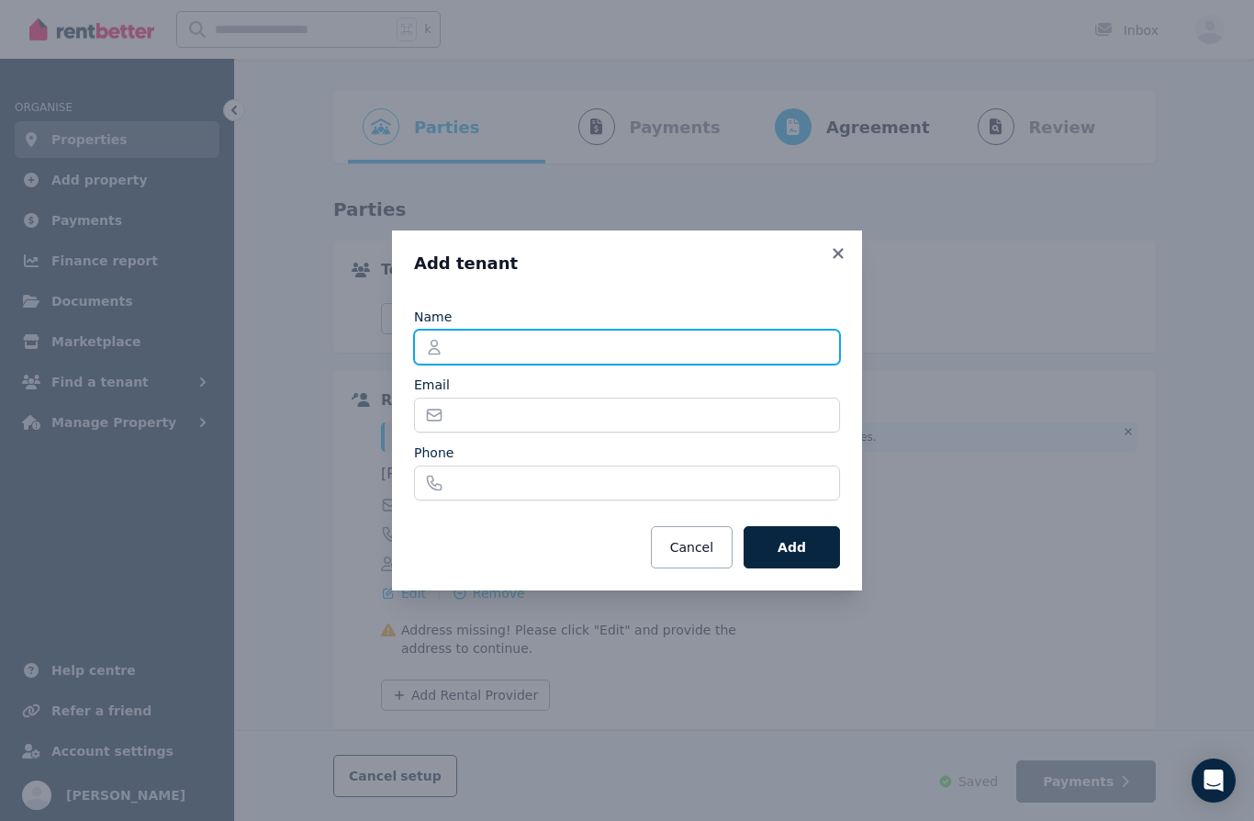
click at [524, 346] on input "Name" at bounding box center [627, 347] width 426 height 35
type input "**********"
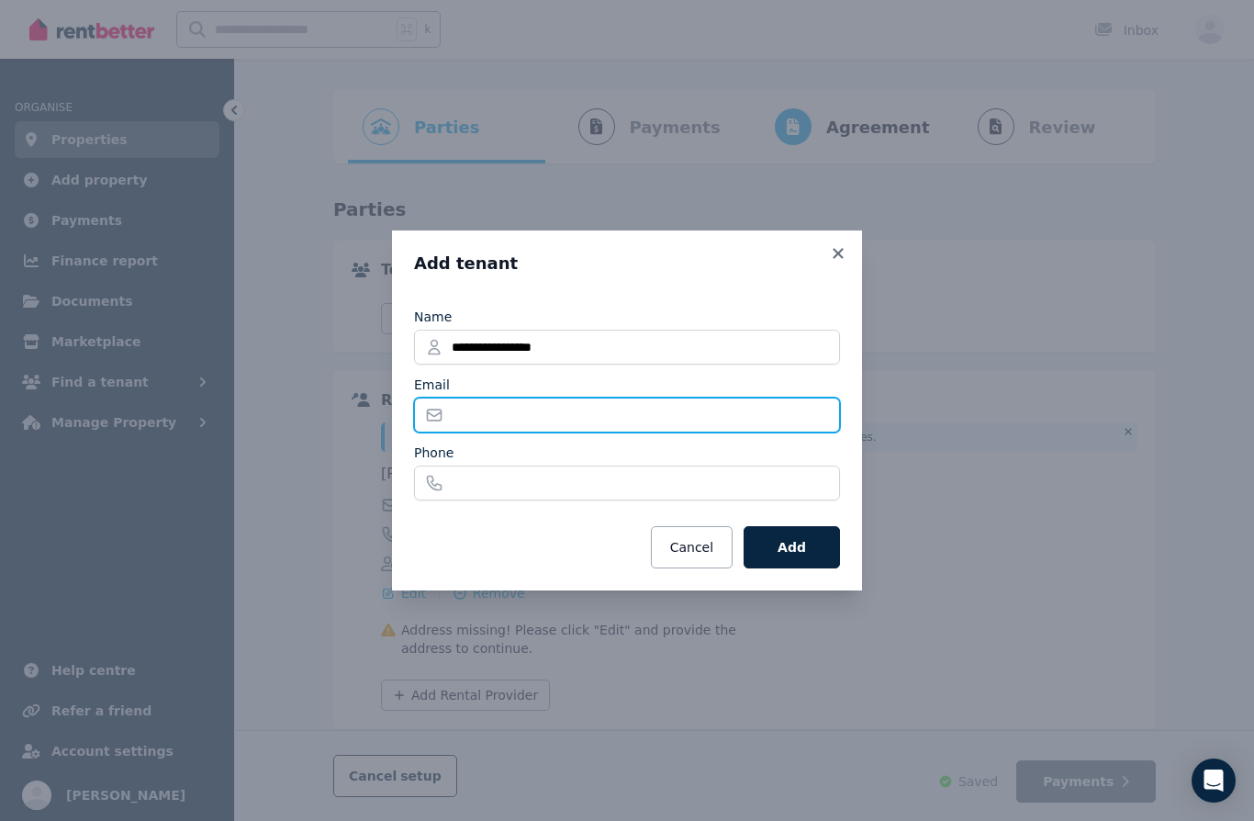
click at [488, 412] on input "Email" at bounding box center [627, 415] width 426 height 35
type input "**********"
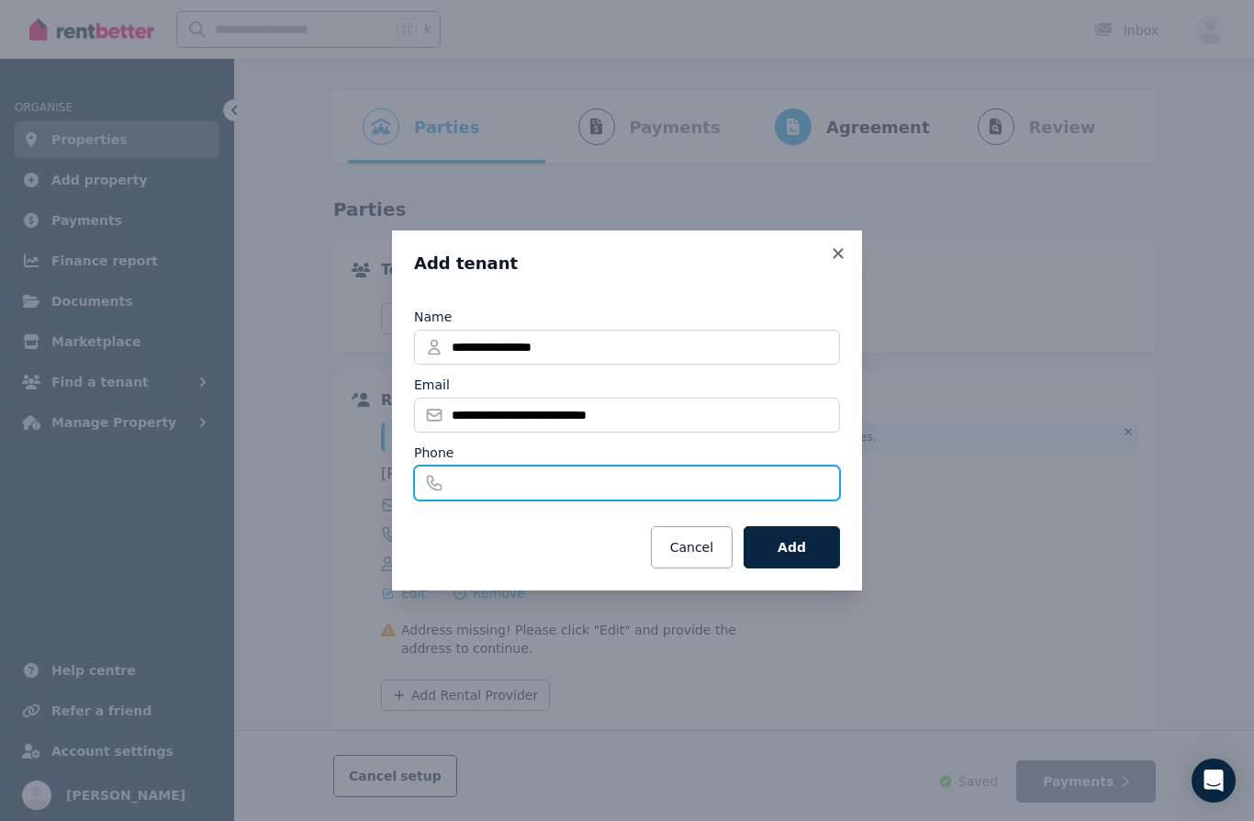
click at [526, 487] on input "Phone" at bounding box center [627, 483] width 426 height 35
type input "**********"
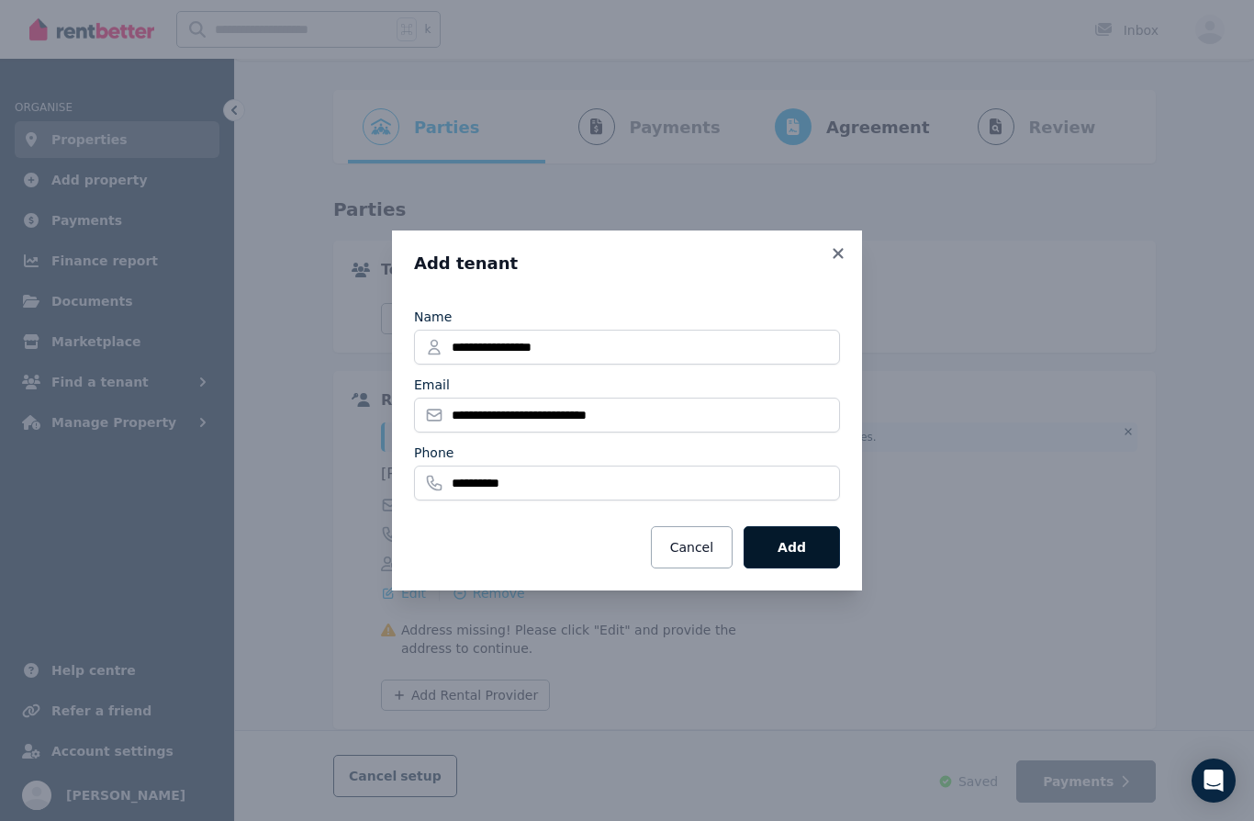
click at [800, 542] on button "Add" at bounding box center [792, 547] width 96 height 42
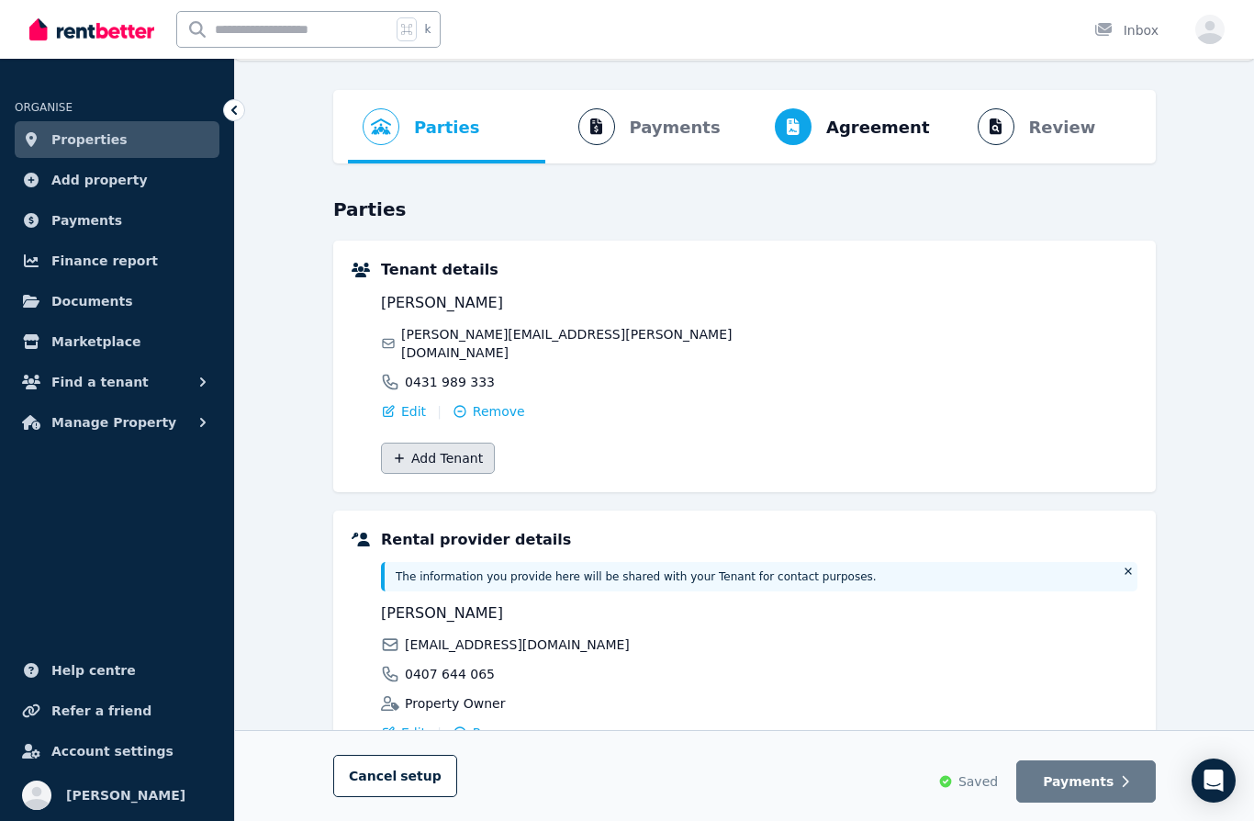
click at [455, 447] on button "Add Tenant" at bounding box center [438, 458] width 114 height 31
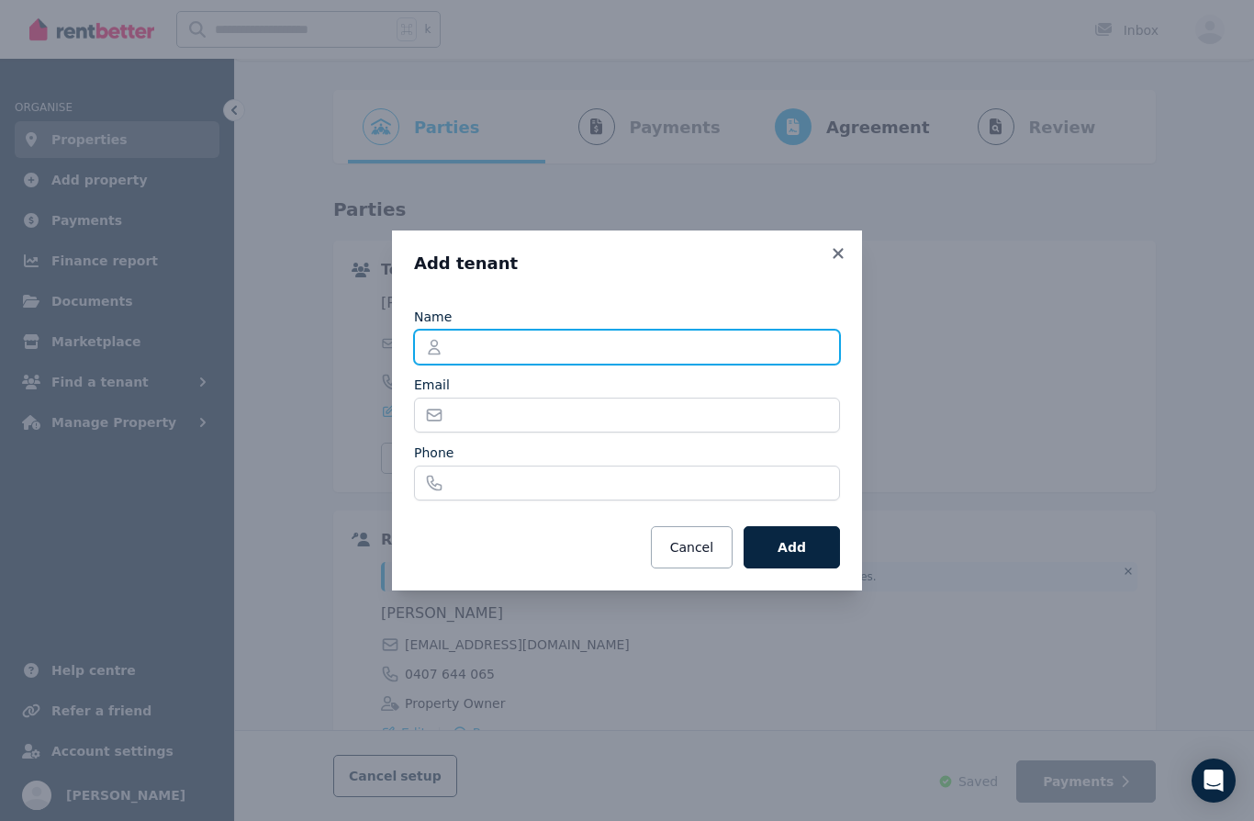
click at [531, 353] on input "Name" at bounding box center [627, 347] width 426 height 35
type input "**********"
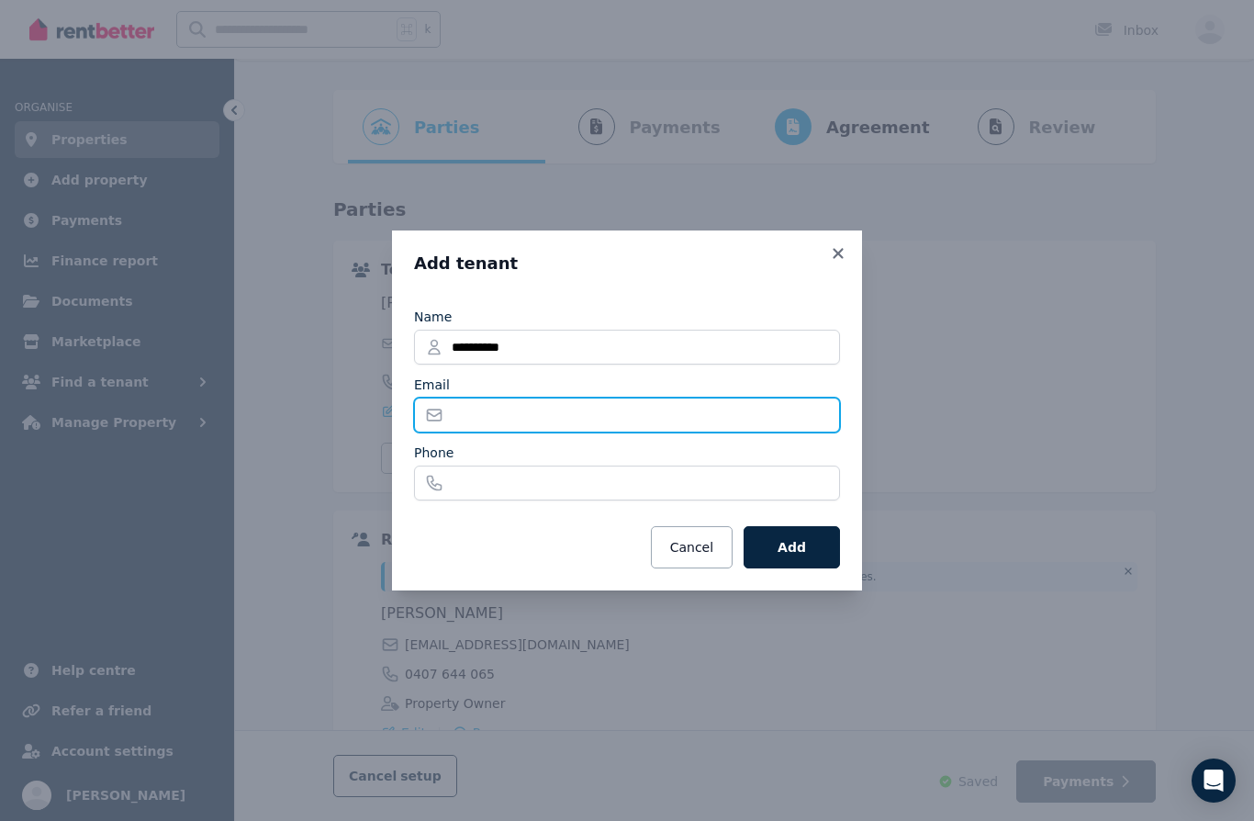
click at [495, 422] on input "Email" at bounding box center [627, 415] width 426 height 35
type input "**********"
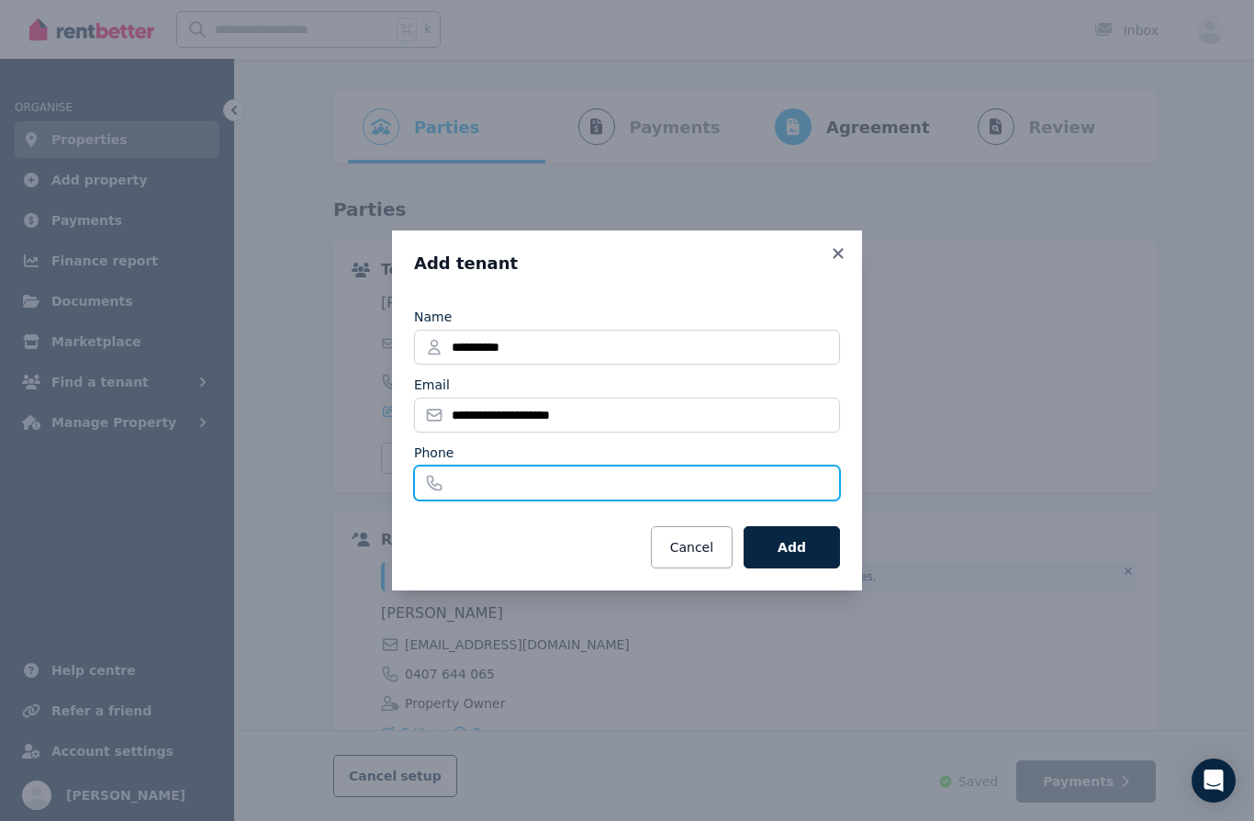
click at [509, 477] on input "Phone" at bounding box center [627, 483] width 426 height 35
type input "**********"
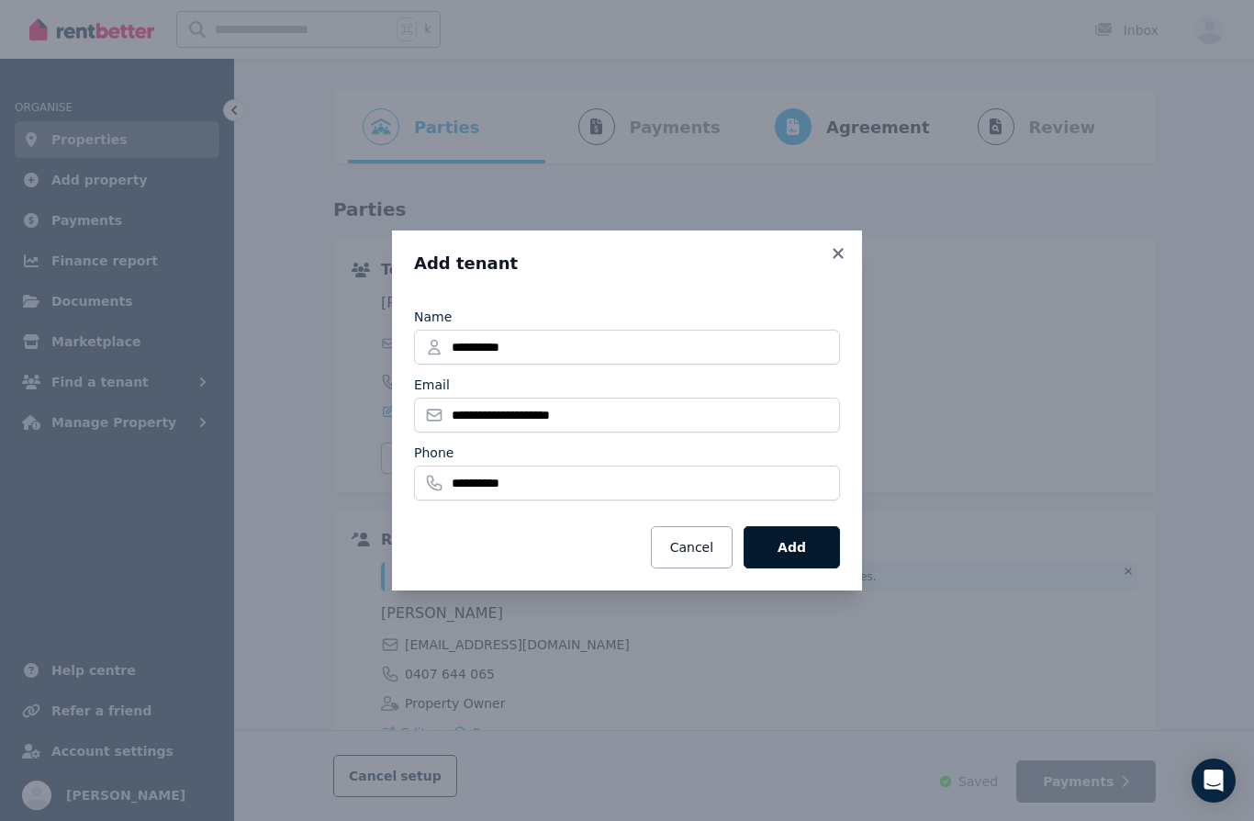
click at [802, 552] on button "Add" at bounding box center [792, 547] width 96 height 42
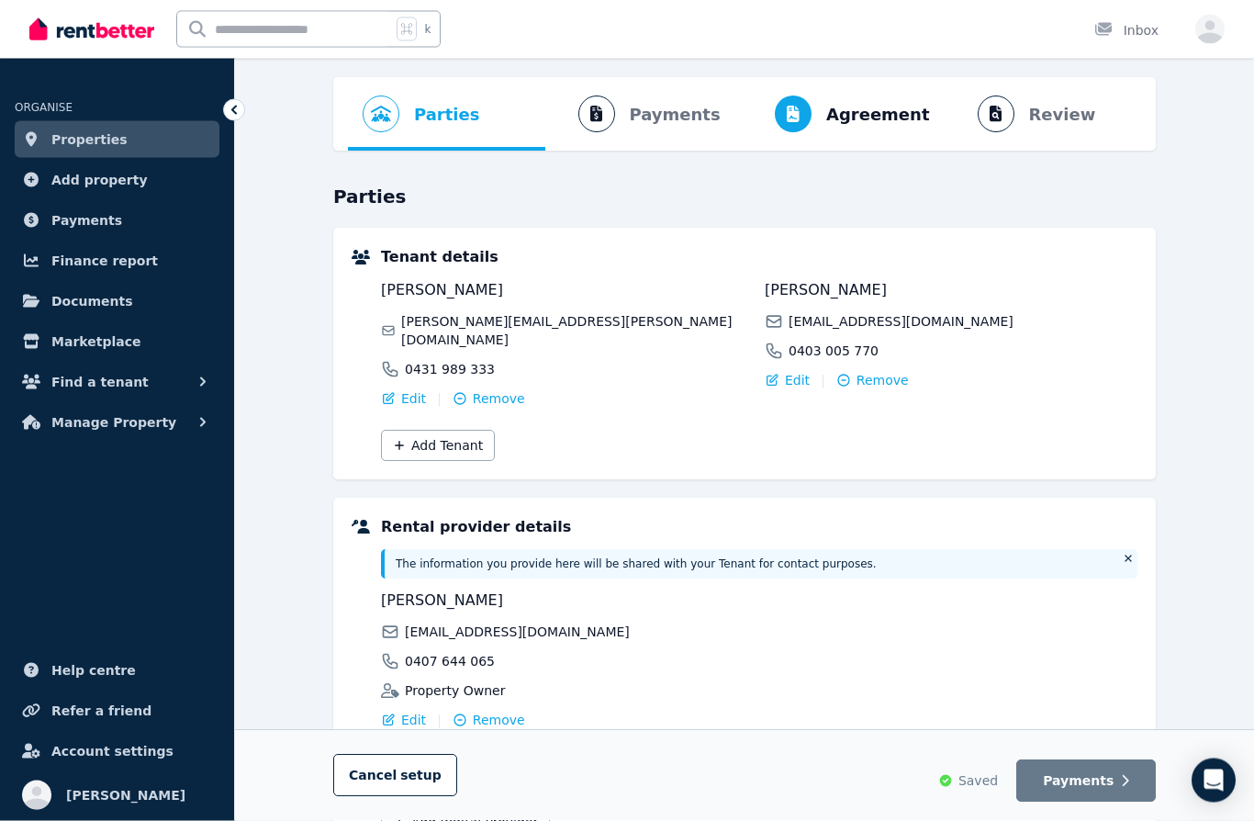
scroll to position [141, 0]
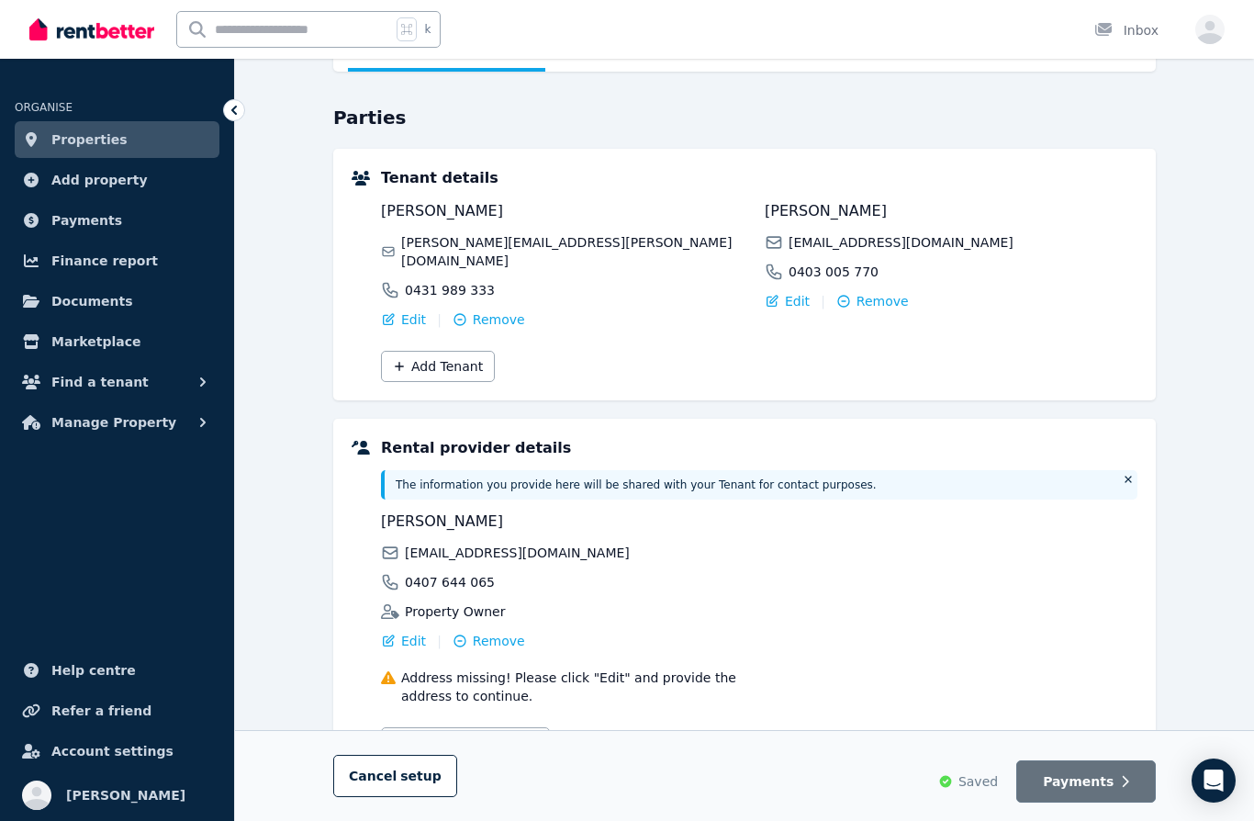
click at [1065, 791] on span "Payments" at bounding box center [1078, 781] width 71 height 18
click at [1124, 788] on icon "button" at bounding box center [1125, 781] width 8 height 13
click at [722, 573] on div "0407 644 065" at bounding box center [567, 582] width 373 height 18
click at [409, 632] on span "Edit" at bounding box center [413, 641] width 25 height 18
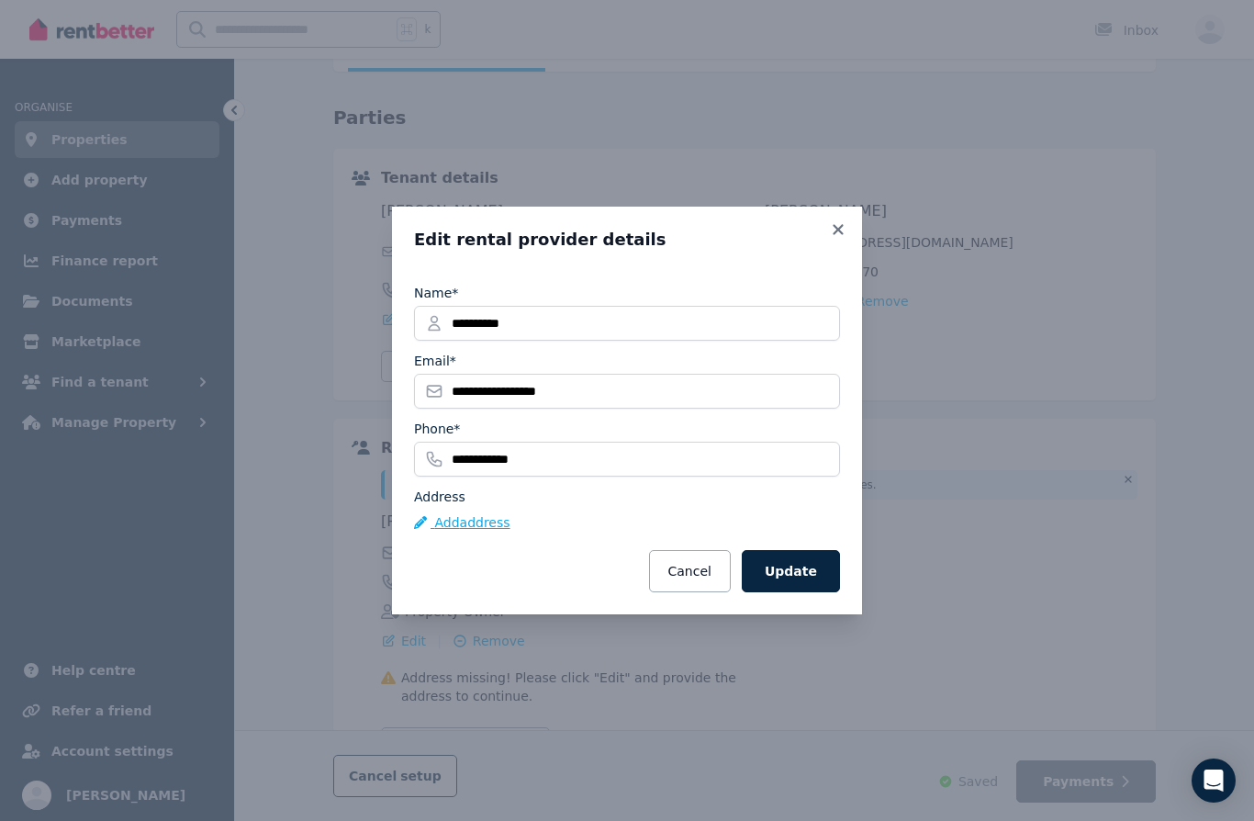
click at [494, 532] on button "Add address" at bounding box center [462, 522] width 96 height 18
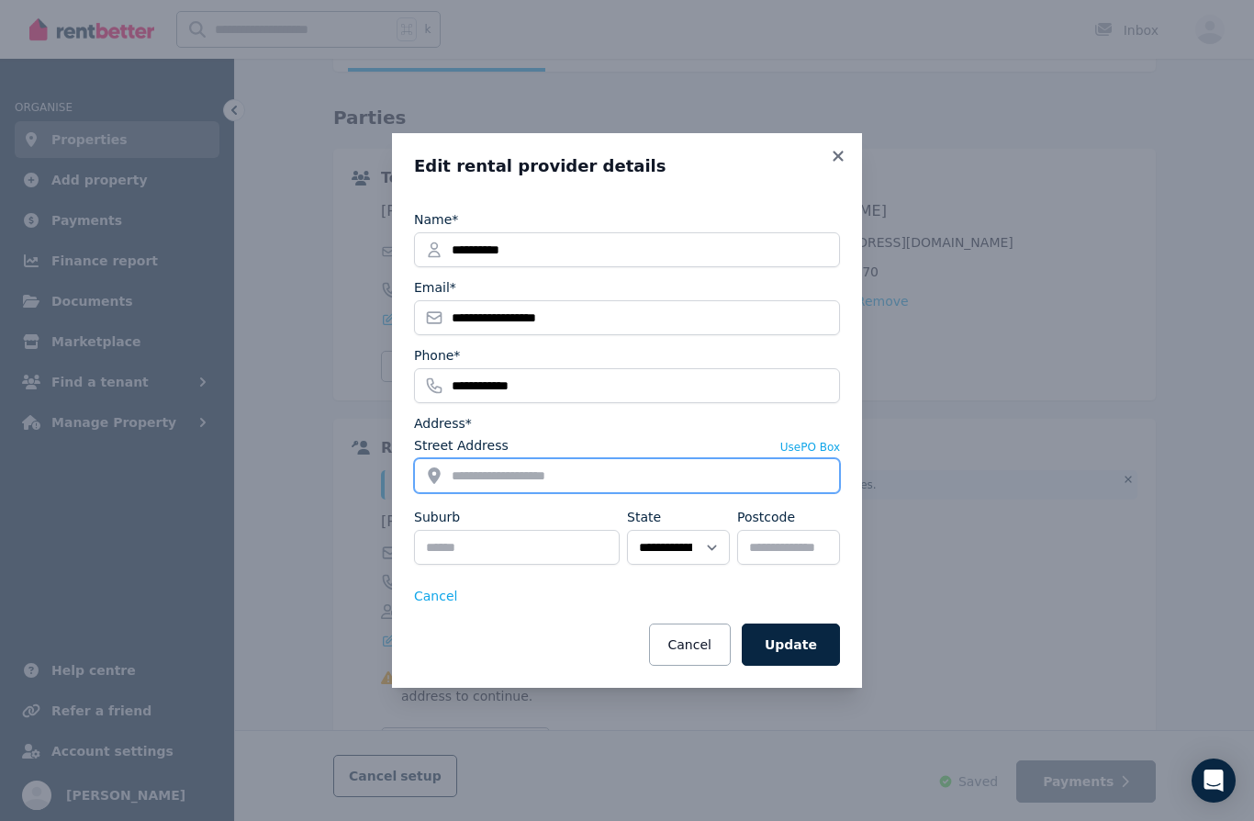
click at [557, 493] on input "Street Address" at bounding box center [627, 475] width 426 height 35
click at [470, 493] on input "**********" at bounding box center [627, 475] width 426 height 35
type input "**********"
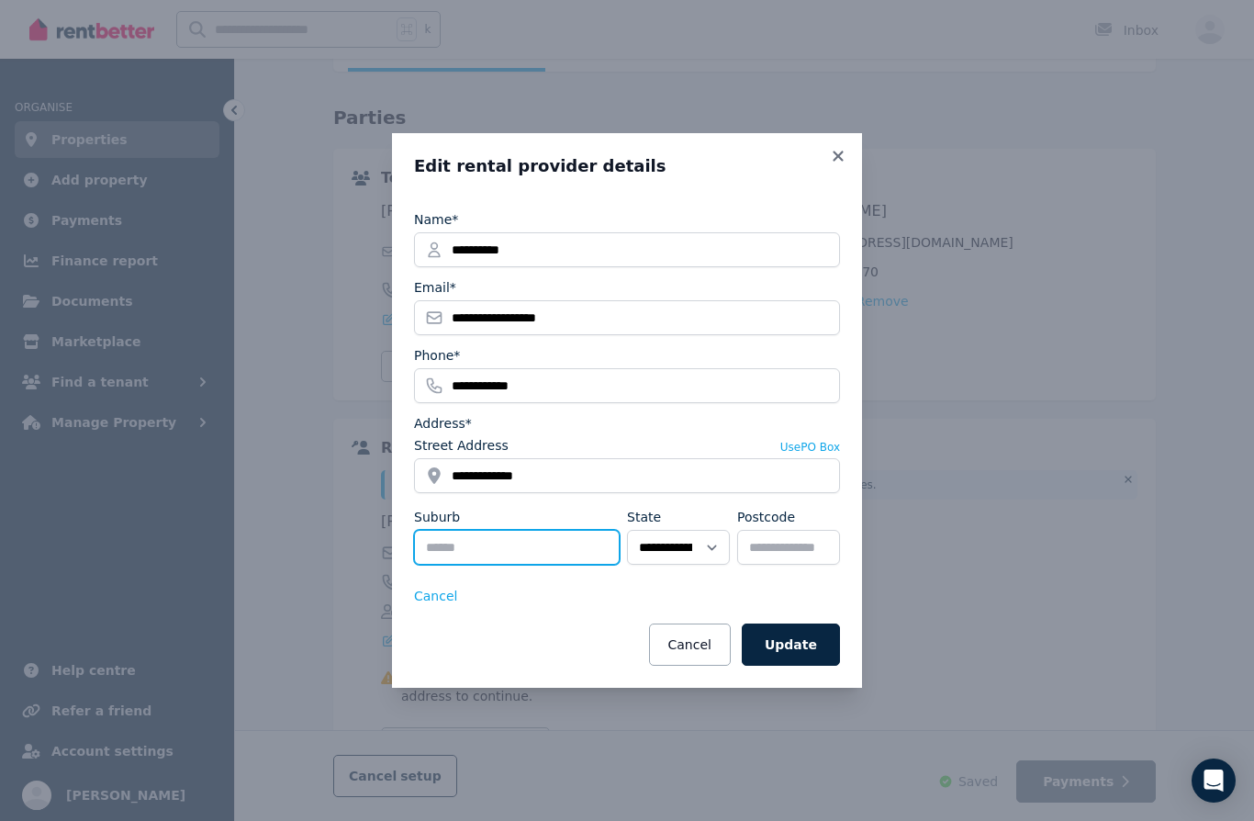
click at [511, 565] on input "Suburb" at bounding box center [517, 547] width 206 height 35
type input "**********"
click at [697, 565] on select "**********" at bounding box center [678, 547] width 103 height 35
select select "***"
click at [796, 565] on input "Postcode" at bounding box center [788, 547] width 103 height 35
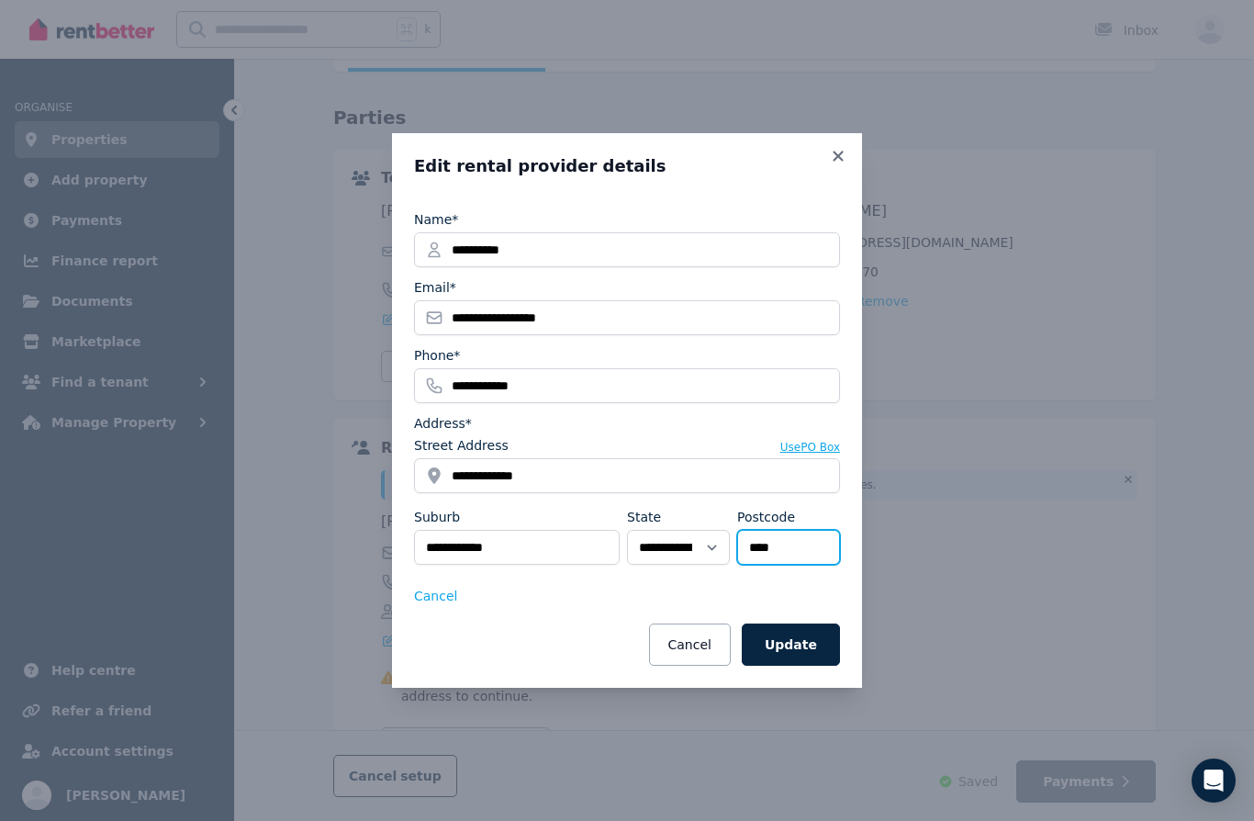
type input "****"
click at [815, 455] on button "Use PO Box" at bounding box center [811, 447] width 60 height 15
